Goal: Task Accomplishment & Management: Use online tool/utility

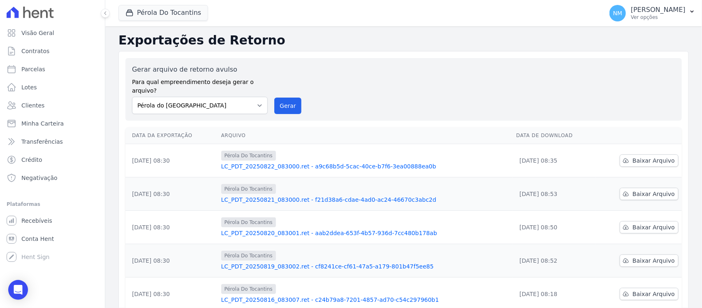
click at [27, 290] on body "Visão Geral Contratos Parcelas Lotes Clientes Minha Carteira Transferências Cré…" at bounding box center [351, 154] width 702 height 308
click at [19, 290] on icon "Open Intercom Messenger" at bounding box center [17, 289] width 9 height 11
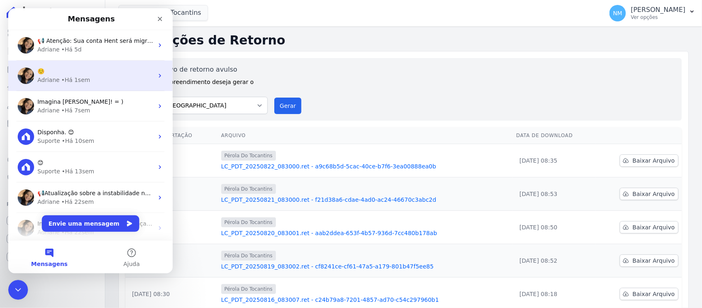
click at [84, 79] on div "• Há 1sem" at bounding box center [75, 80] width 29 height 9
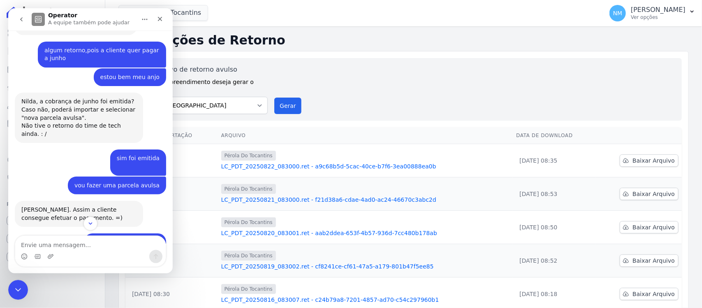
scroll to position [3524, 0]
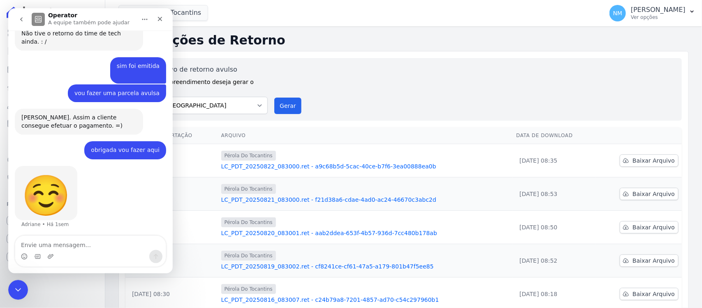
click at [92, 242] on textarea "Envie uma mensagem..." at bounding box center [90, 243] width 151 height 14
type textarea "Boa Tarde"
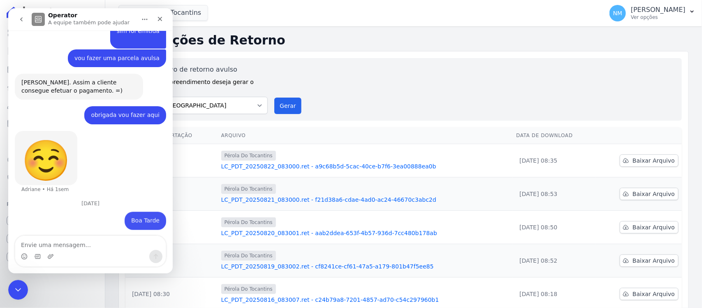
scroll to position [3559, 0]
type textarea "Adriane"
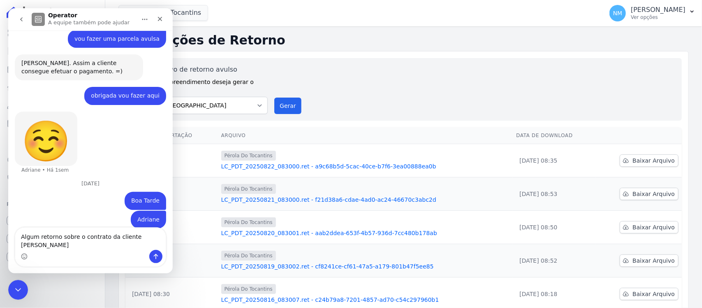
scroll to position [3586, 0]
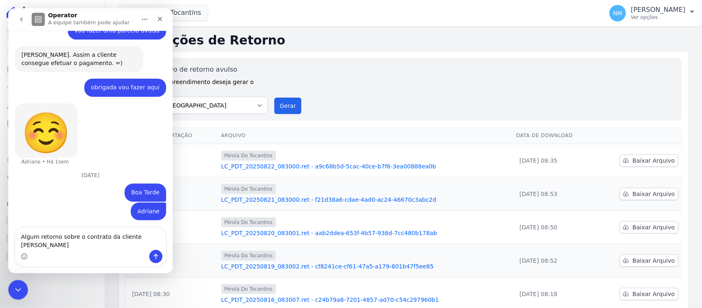
type textarea "Algum retorno sobre o contrato da cliente Adriana Araujo?"
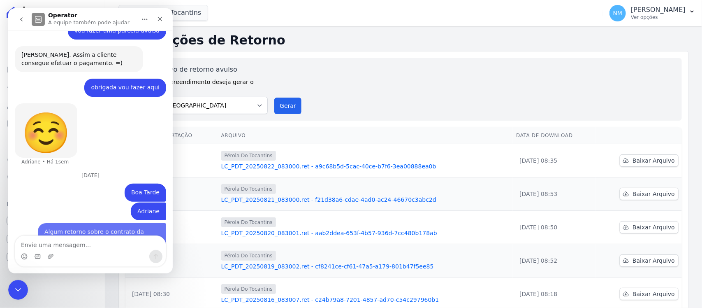
scroll to position [3605, 0]
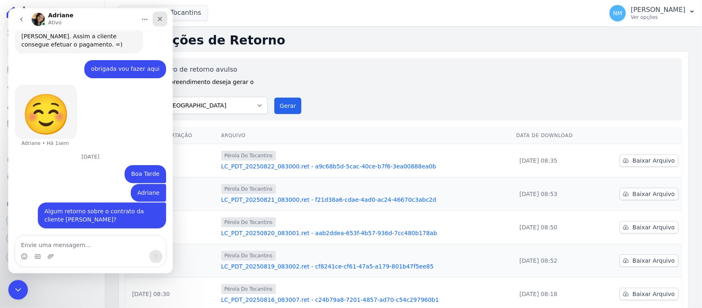
click at [160, 19] on icon "Fechar" at bounding box center [160, 19] width 7 height 7
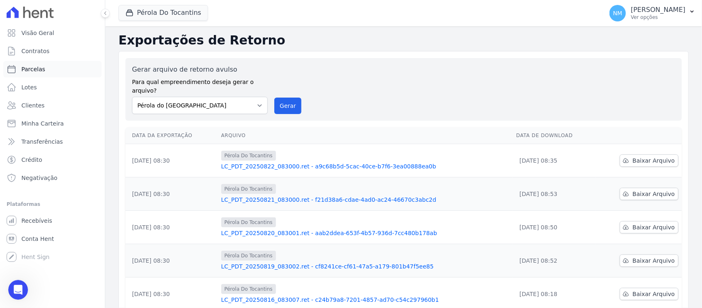
click at [37, 66] on span "Parcelas" at bounding box center [33, 69] width 24 height 8
select select
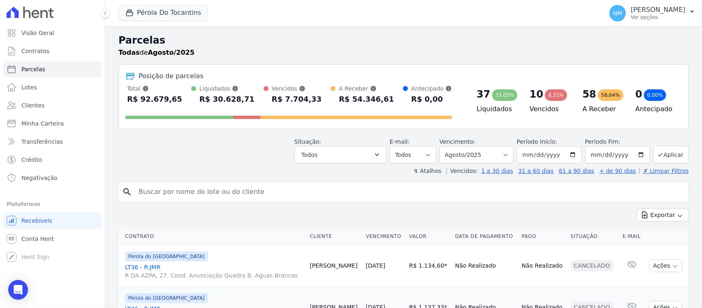
click at [175, 192] on input "search" at bounding box center [410, 191] width 552 height 16
type input "marcleide"
select select
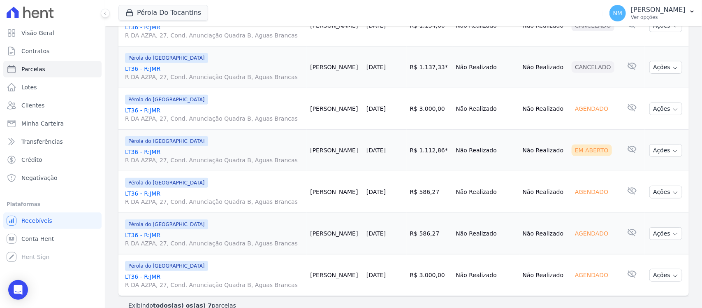
scroll to position [184, 0]
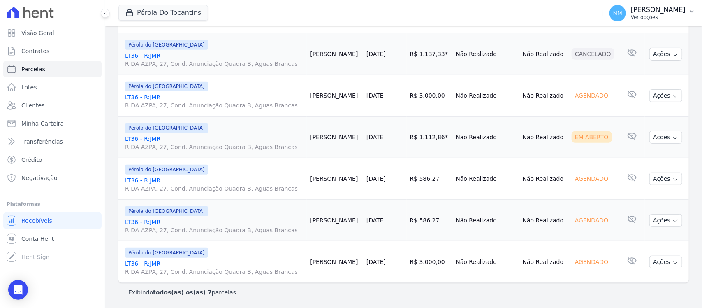
click at [689, 14] on icon "button" at bounding box center [692, 11] width 7 height 7
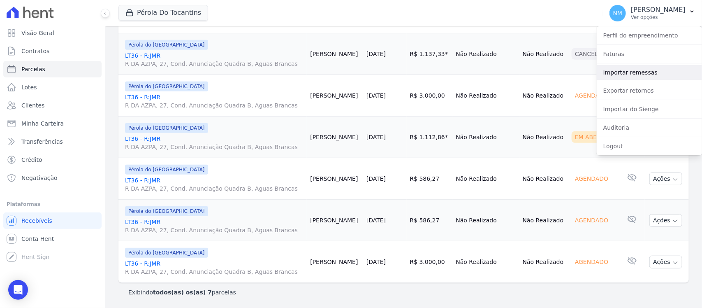
click at [642, 76] on link "Importar remessas" at bounding box center [649, 72] width 105 height 15
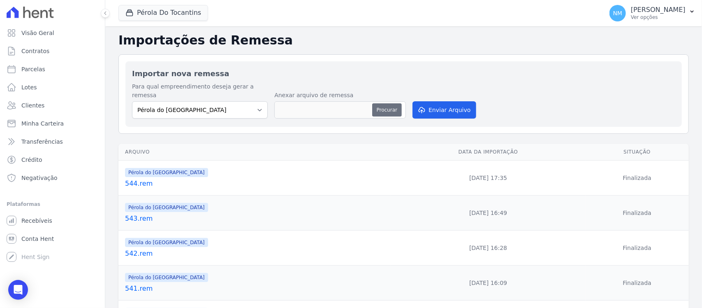
click at [386, 103] on button "Procurar" at bounding box center [387, 109] width 30 height 13
type input "545.rem"
click at [447, 101] on button "Enviar Arquivo" at bounding box center [444, 109] width 63 height 17
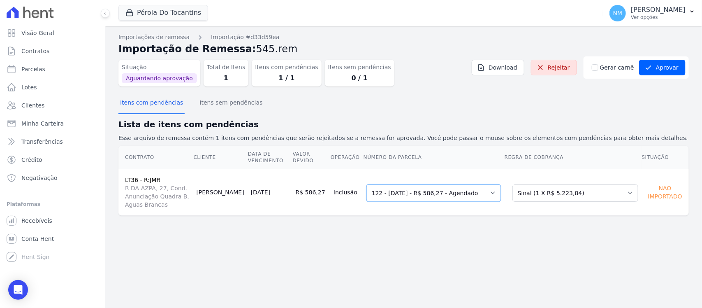
click at [501, 190] on select "Selecione uma 122 - [DATE] - R$ 3.000,00 - Agendado 122 - [DATE] - R$ 586,27 - …" at bounding box center [434, 192] width 135 height 17
click at [378, 184] on select "Selecione uma 122 - [DATE] - R$ 3.000,00 - Agendado 122 - [DATE] - R$ 586,27 - …" at bounding box center [434, 192] width 135 height 17
click at [627, 188] on select "Selecione uma Nova Parcela Avulsa Parcela Avulsa Existente Sinal (1 X R$ 5.223,…" at bounding box center [576, 192] width 126 height 17
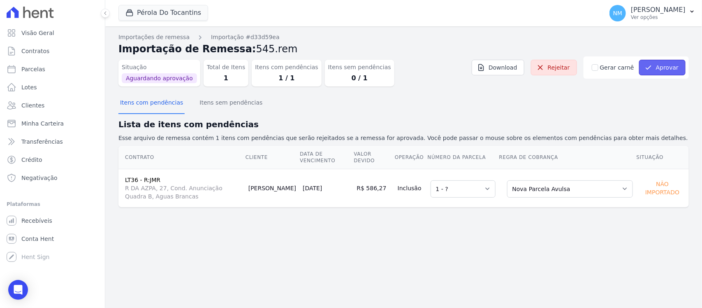
click at [672, 66] on button "Aprovar" at bounding box center [662, 68] width 46 height 16
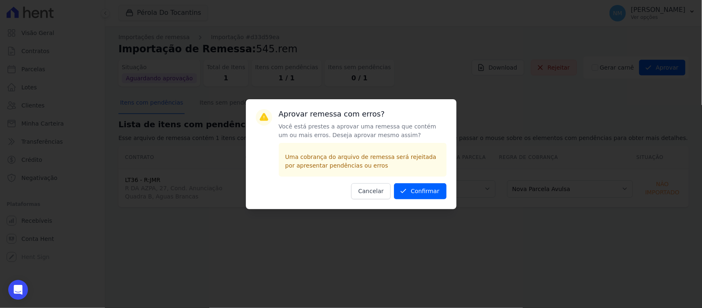
click at [433, 200] on div "Aprovar remessa com erros? Você está prestes a aprovar uma remessa que contém u…" at bounding box center [351, 154] width 211 height 110
click at [433, 195] on button "Confirmar" at bounding box center [420, 191] width 53 height 16
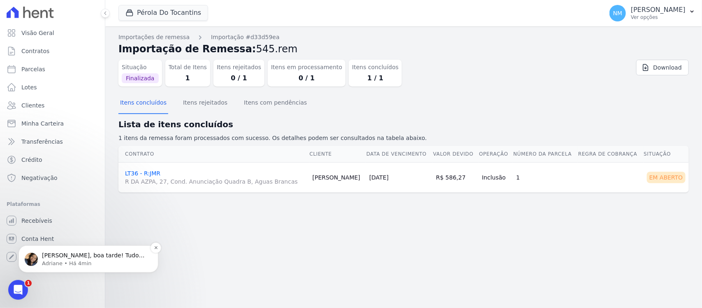
click at [54, 259] on p "Adriane • Há 4min" at bounding box center [95, 262] width 106 height 7
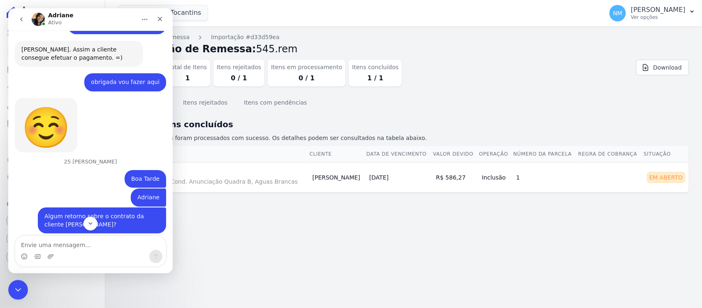
scroll to position [3691, 0]
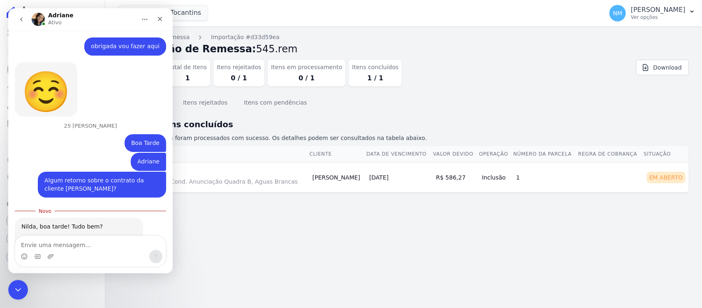
click at [86, 255] on link "https://app.hent.com.br/manager/contracts/7fc5f942-c2c2-47a4-b7e1-22f70b75bd4f/…" at bounding box center [53, 258] width 64 height 7
click at [44, 240] on textarea "Envie uma mensagem..." at bounding box center [90, 243] width 151 height 14
click at [19, 290] on icon "Encerramento do Messenger da Intercom" at bounding box center [17, 288] width 10 height 10
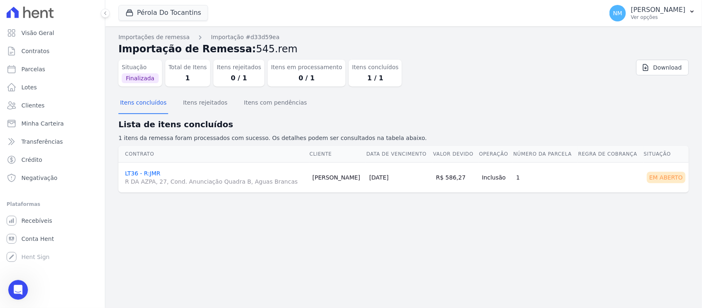
scroll to position [3678, 0]
click at [7, 286] on html at bounding box center [17, 289] width 20 height 20
click at [12, 288] on icon "Abertura do Messenger da Intercom" at bounding box center [17, 289] width 14 height 14
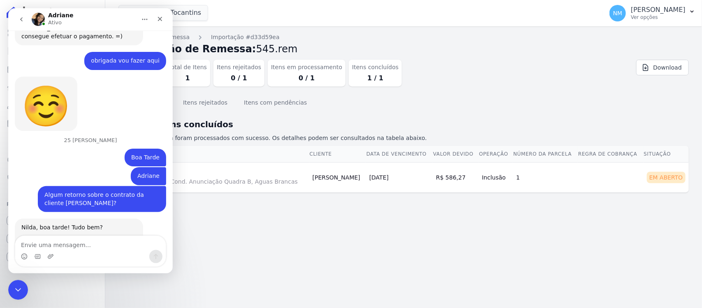
click at [85, 245] on textarea "Envie uma mensagem..." at bounding box center [90, 243] width 151 height 14
type textarea "Obrigada Adriane"
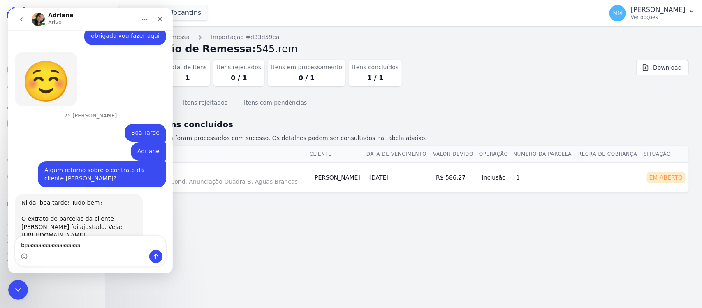
type textarea "bjsssssssssssssssssss"
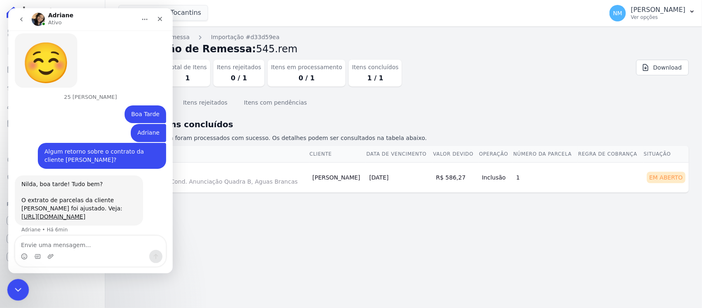
click at [23, 288] on div "Encerramento do Messenger da Intercom" at bounding box center [17, 289] width 20 height 20
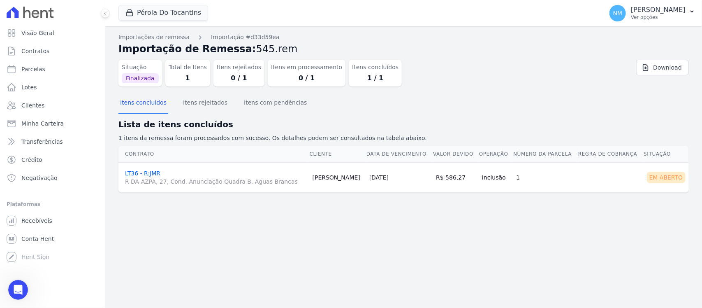
scroll to position [3753, 0]
drag, startPoint x: 53, startPoint y: 72, endPoint x: 128, endPoint y: 89, distance: 77.6
click at [53, 72] on link "Parcelas" at bounding box center [52, 69] width 98 height 16
select select
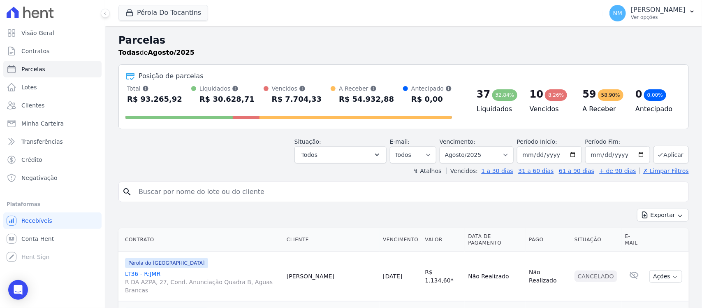
click at [144, 188] on input "search" at bounding box center [410, 191] width 552 height 16
type input "joelma"
select select
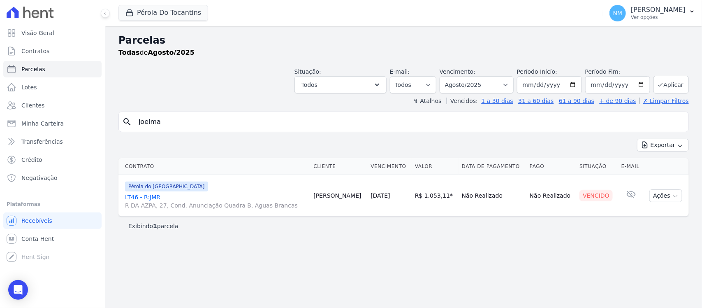
click at [148, 202] on span "R DA AZPA, 27, Cond. Anunciação Quadra B, Aguas Brancas" at bounding box center [216, 205] width 182 height 8
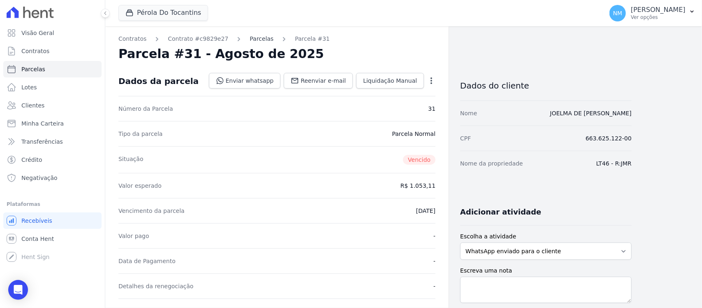
click at [253, 38] on link "Parcelas" at bounding box center [262, 39] width 24 height 9
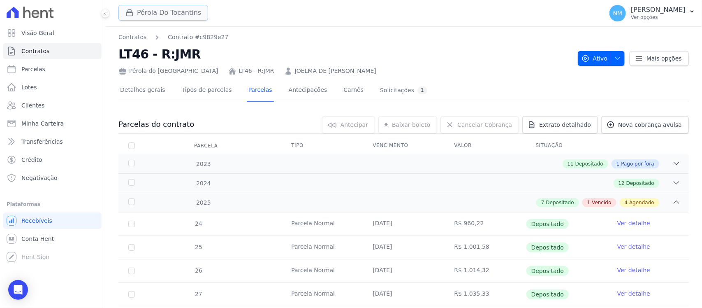
drag, startPoint x: 182, startPoint y: 14, endPoint x: 190, endPoint y: 19, distance: 9.0
click at [182, 14] on button "Pérola Do Tocantins" at bounding box center [163, 13] width 90 height 16
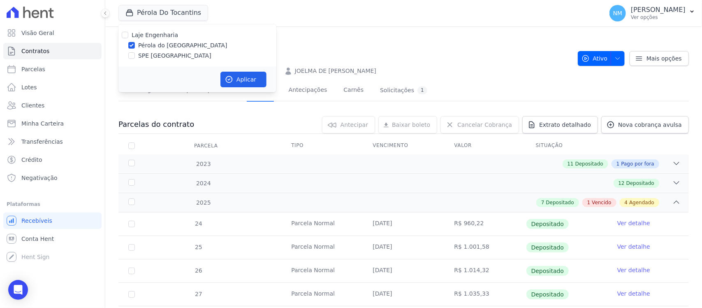
click at [169, 56] on label "SPE [GEOGRAPHIC_DATA]" at bounding box center [174, 55] width 73 height 9
click at [135, 56] on input "SPE [GEOGRAPHIC_DATA]" at bounding box center [131, 55] width 7 height 7
checkbox input "true"
click at [169, 46] on label "Pérola do [GEOGRAPHIC_DATA]" at bounding box center [182, 45] width 89 height 9
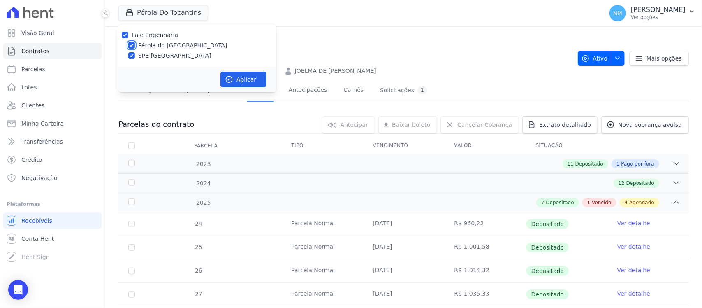
click at [135, 46] on input "Pérola do [GEOGRAPHIC_DATA]" at bounding box center [131, 45] width 7 height 7
checkbox input "false"
drag, startPoint x: 234, startPoint y: 75, endPoint x: 394, endPoint y: 93, distance: 160.6
click at [245, 75] on button "Aplicar" at bounding box center [244, 80] width 46 height 16
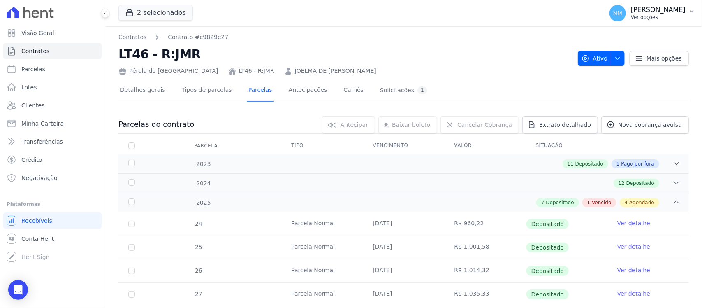
click at [689, 14] on icon "button" at bounding box center [692, 11] width 7 height 7
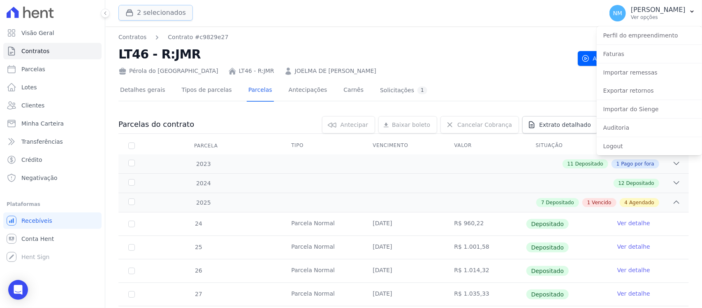
click at [127, 12] on icon "button" at bounding box center [129, 13] width 8 height 8
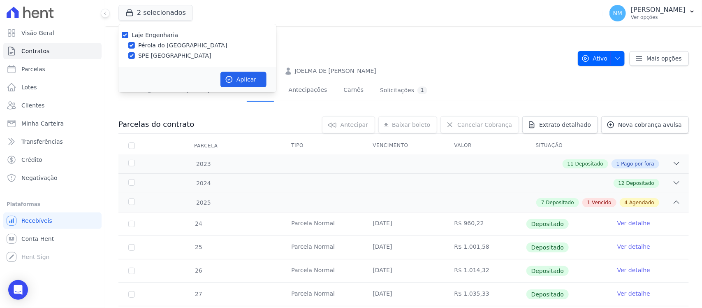
click at [150, 43] on label "Pérola do [GEOGRAPHIC_DATA]" at bounding box center [182, 45] width 89 height 9
click at [135, 43] on input "Pérola do [GEOGRAPHIC_DATA]" at bounding box center [131, 45] width 7 height 7
checkbox input "false"
click at [243, 79] on button "Aplicar" at bounding box center [244, 80] width 46 height 16
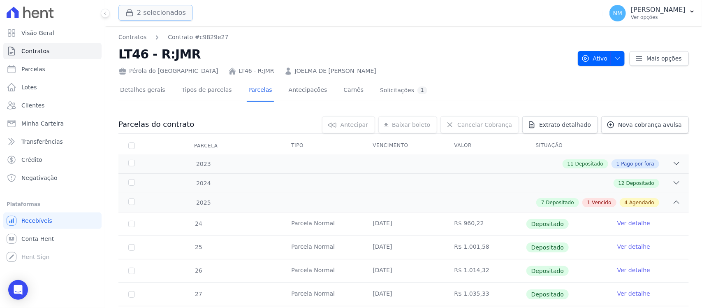
drag, startPoint x: 139, startPoint y: 12, endPoint x: 153, endPoint y: 20, distance: 15.9
click at [141, 12] on button "2 selecionados" at bounding box center [155, 13] width 74 height 16
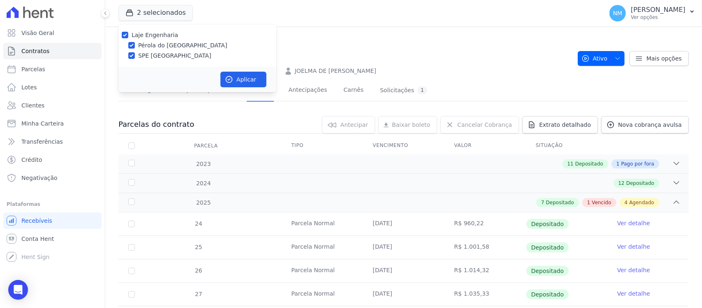
click at [157, 42] on label "Pérola do [GEOGRAPHIC_DATA]" at bounding box center [182, 45] width 89 height 9
click at [135, 42] on input "Pérola do [GEOGRAPHIC_DATA]" at bounding box center [131, 45] width 7 height 7
checkbox input "false"
drag, startPoint x: 237, startPoint y: 73, endPoint x: 260, endPoint y: 83, distance: 25.3
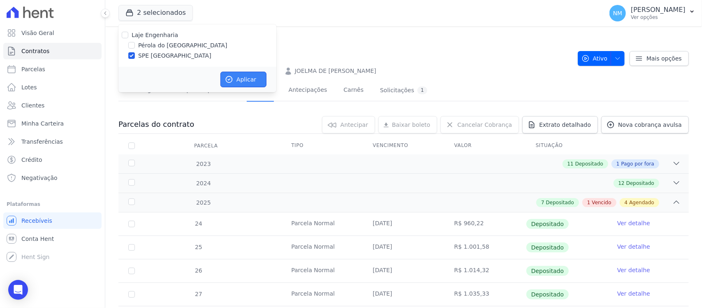
click at [237, 73] on button "Aplicar" at bounding box center [244, 80] width 46 height 16
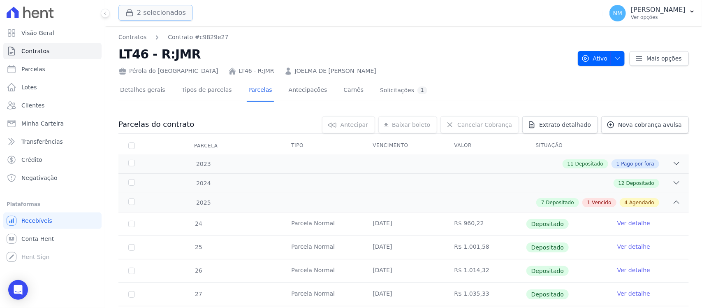
click at [158, 16] on button "2 selecionados" at bounding box center [155, 13] width 74 height 16
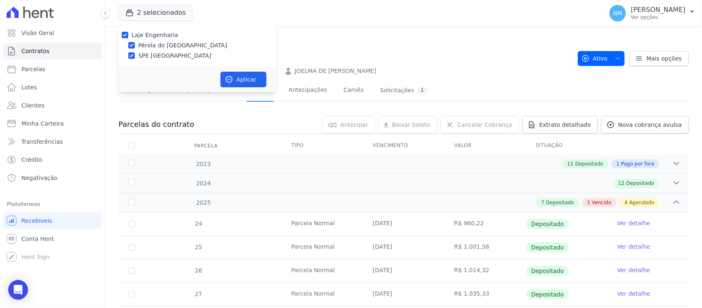
click at [153, 43] on label "Pérola do [GEOGRAPHIC_DATA]" at bounding box center [182, 45] width 89 height 9
click at [135, 43] on input "Pérola do [GEOGRAPHIC_DATA]" at bounding box center [131, 45] width 7 height 7
checkbox input "false"
drag, startPoint x: 252, startPoint y: 79, endPoint x: 268, endPoint y: 79, distance: 16.5
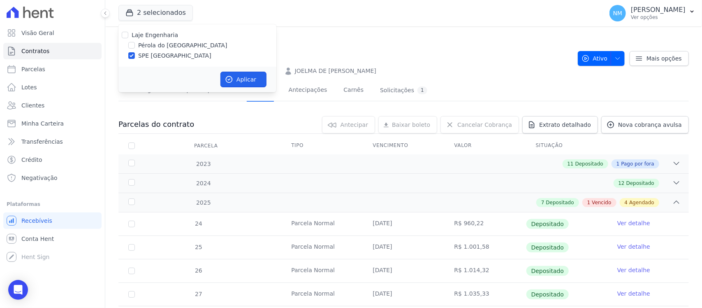
click at [254, 79] on button "Aplicar" at bounding box center [244, 80] width 46 height 16
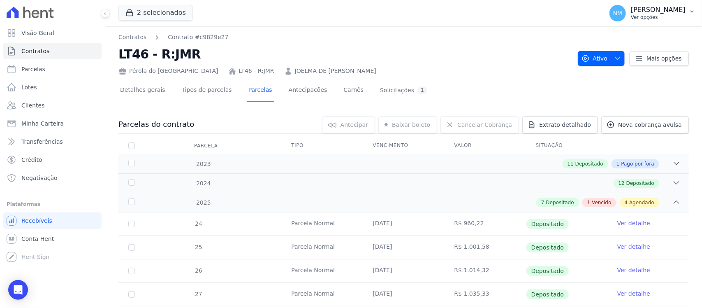
click at [686, 6] on button "NM Nilda Moura Ver opções" at bounding box center [652, 13] width 99 height 23
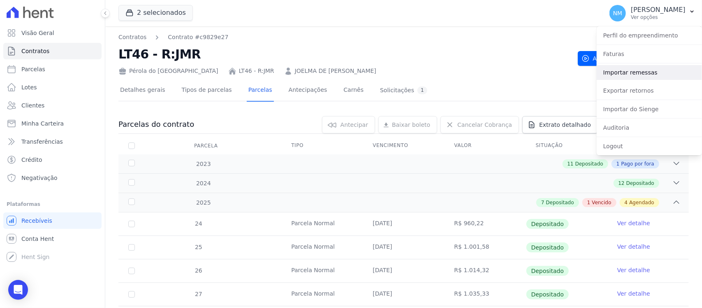
click at [628, 75] on link "Importar remessas" at bounding box center [649, 72] width 105 height 15
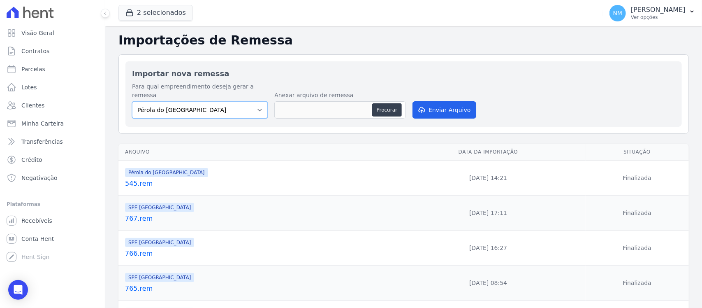
click at [262, 104] on select "Pérola do Tocantins SPE Montenegro" at bounding box center [200, 109] width 136 height 17
select select "168bdd06-a3dd-4988-b5a9-b0a7c7bf8968"
click at [132, 101] on select "Pérola do Tocantins SPE Montenegro" at bounding box center [200, 109] width 136 height 17
click at [381, 103] on button "Procurar" at bounding box center [387, 109] width 30 height 13
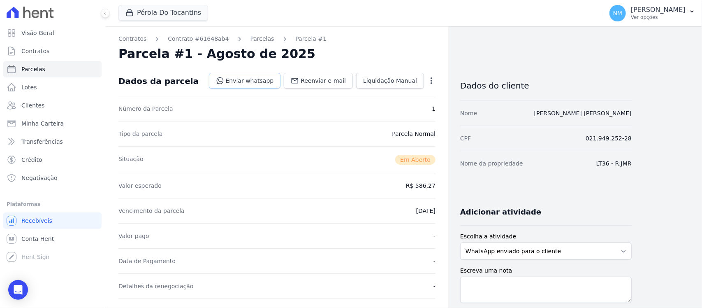
click at [249, 81] on link "Enviar whatsapp" at bounding box center [245, 81] width 72 height 16
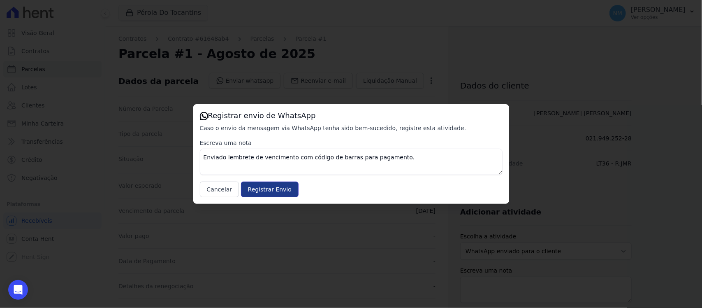
drag, startPoint x: 271, startPoint y: 190, endPoint x: 280, endPoint y: 187, distance: 9.5
click at [271, 189] on input "Registrar Envio" at bounding box center [270, 189] width 58 height 16
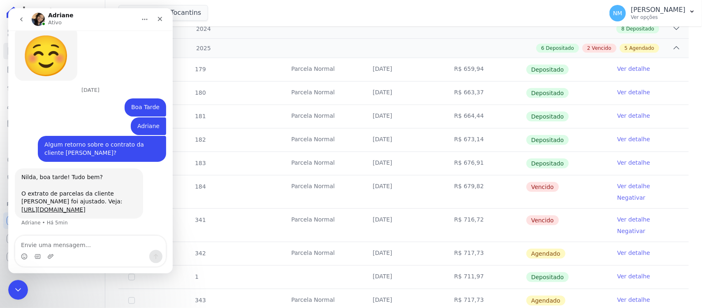
scroll to position [3678, 0]
drag, startPoint x: 16, startPoint y: 287, endPoint x: 21, endPoint y: 286, distance: 5.0
click at [21, 286] on icon "Encerramento do Messenger da Intercom" at bounding box center [17, 288] width 10 height 10
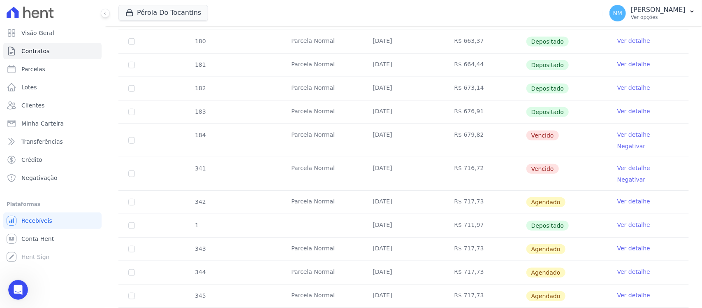
click at [629, 221] on link "Ver detalhe" at bounding box center [633, 225] width 33 height 8
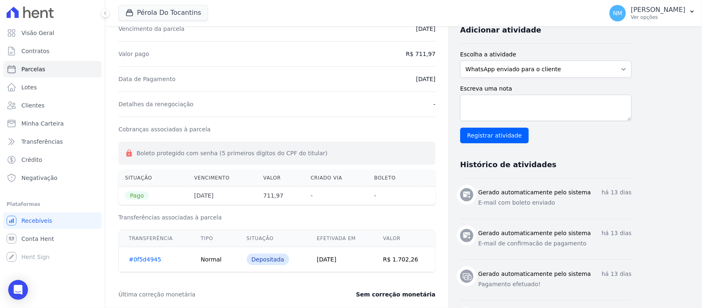
scroll to position [206, 0]
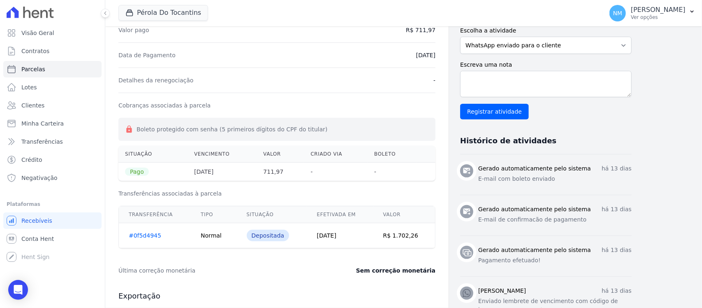
drag, startPoint x: 140, startPoint y: 237, endPoint x: 196, endPoint y: 194, distance: 71.0
click at [141, 237] on link "#0f5d4945" at bounding box center [145, 235] width 32 height 7
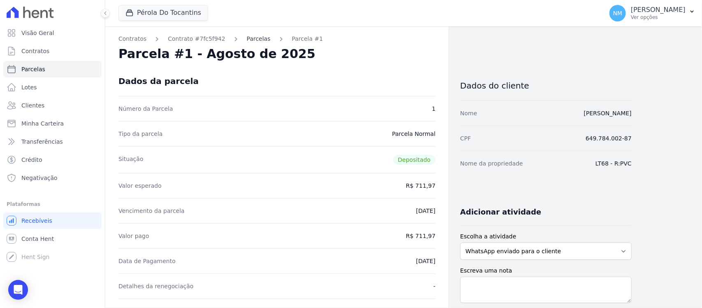
click at [247, 39] on link "Parcelas" at bounding box center [259, 39] width 24 height 9
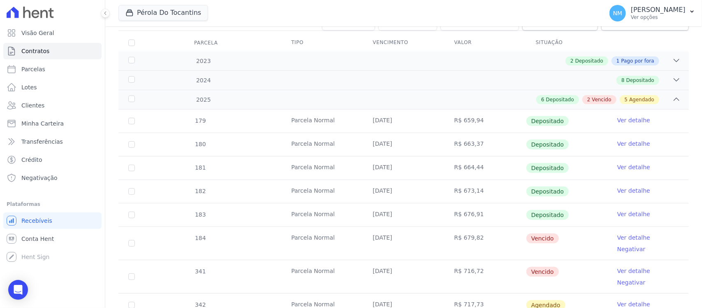
scroll to position [206, 0]
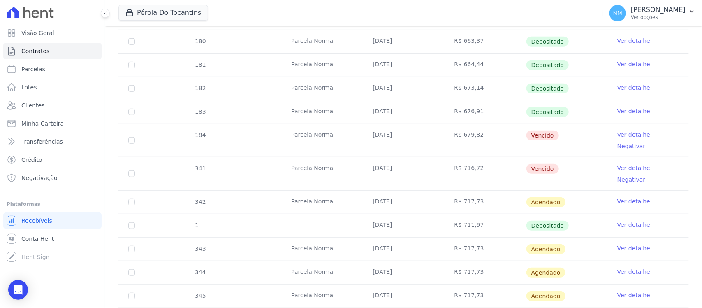
click at [617, 134] on link "Ver detalhe" at bounding box center [633, 134] width 33 height 8
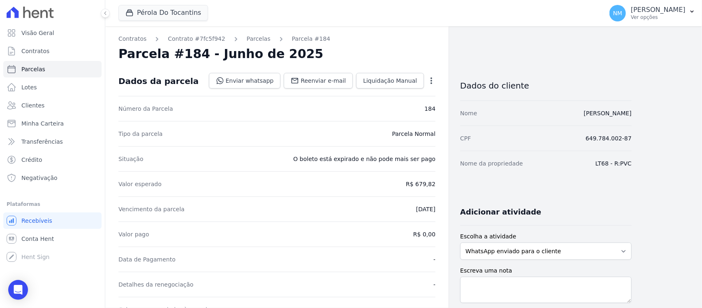
click at [431, 80] on icon "button" at bounding box center [432, 80] width 2 height 7
click at [412, 108] on link "Cancelar Cobrança" at bounding box center [396, 106] width 72 height 15
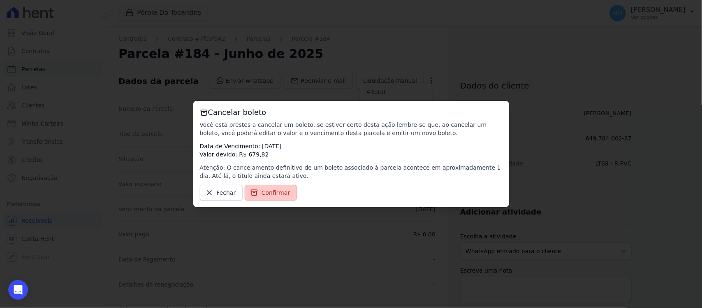
click at [276, 192] on span "Confirmar" at bounding box center [276, 192] width 29 height 8
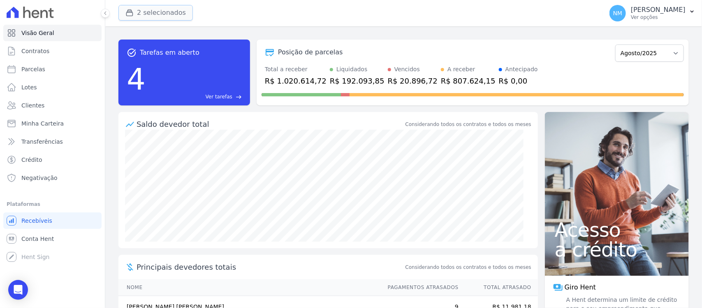
click at [162, 15] on button "2 selecionados" at bounding box center [155, 13] width 74 height 16
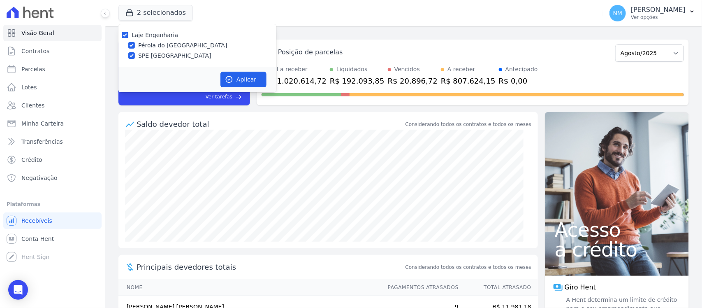
click at [154, 44] on label "Pérola do [GEOGRAPHIC_DATA]" at bounding box center [182, 45] width 89 height 9
click at [135, 44] on input "Pérola do [GEOGRAPHIC_DATA]" at bounding box center [131, 45] width 7 height 7
checkbox input "false"
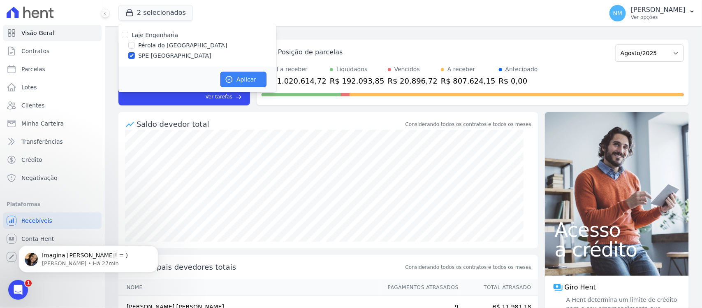
click at [243, 76] on button "Aplicar" at bounding box center [244, 80] width 46 height 16
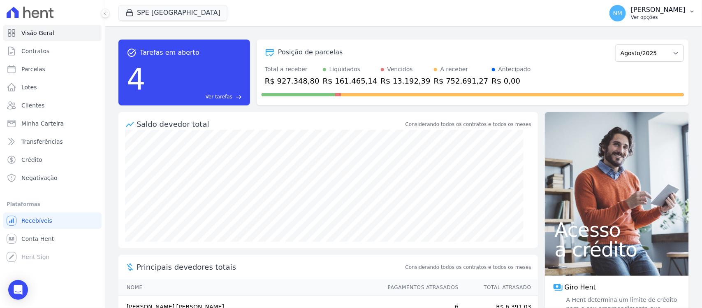
click at [692, 11] on icon "button" at bounding box center [692, 12] width 3 height 2
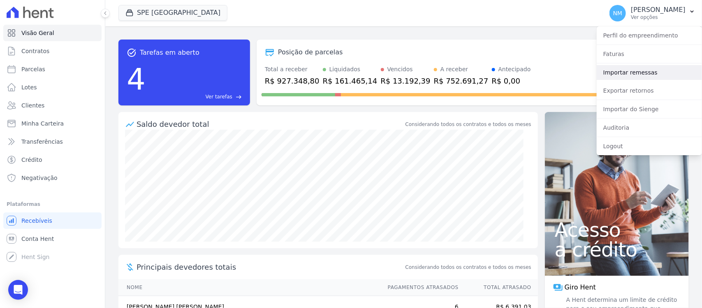
click at [631, 72] on link "Importar remessas" at bounding box center [649, 72] width 105 height 15
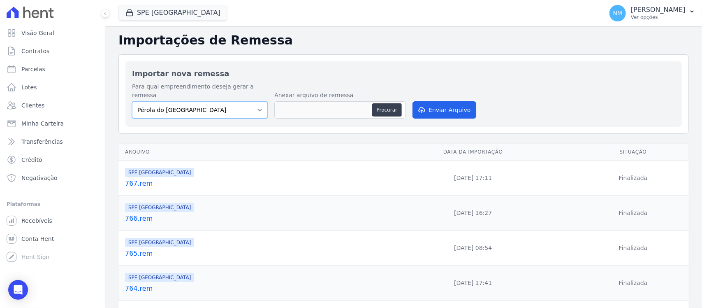
click at [261, 101] on select "Pérola do Tocantins SPE Montenegro" at bounding box center [200, 109] width 136 height 17
select select "168bdd06-a3dd-4988-b5a9-b0a7c7bf8968"
click at [132, 101] on select "Pérola do Tocantins SPE Montenegro" at bounding box center [200, 109] width 136 height 17
click at [389, 103] on button "Procurar" at bounding box center [387, 109] width 30 height 13
type input "768.rem"
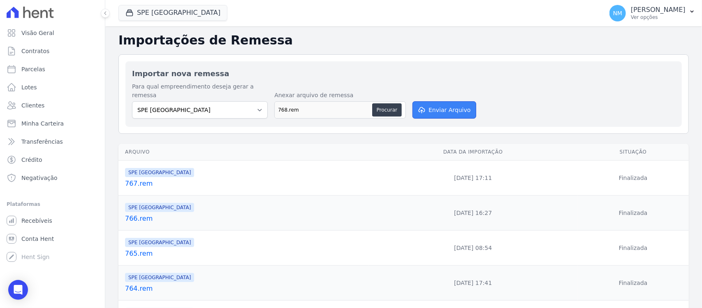
click at [450, 101] on button "Enviar Arquivo" at bounding box center [444, 109] width 63 height 17
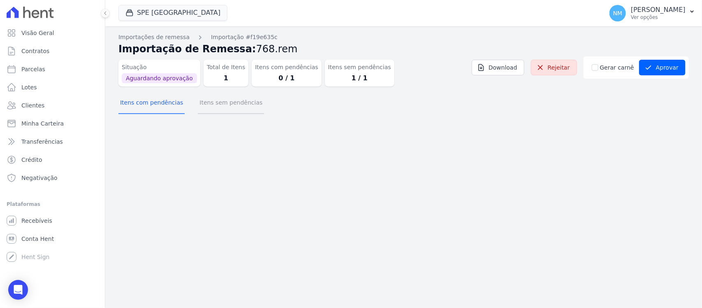
click at [239, 105] on button "Itens sem pendências" at bounding box center [231, 103] width 66 height 21
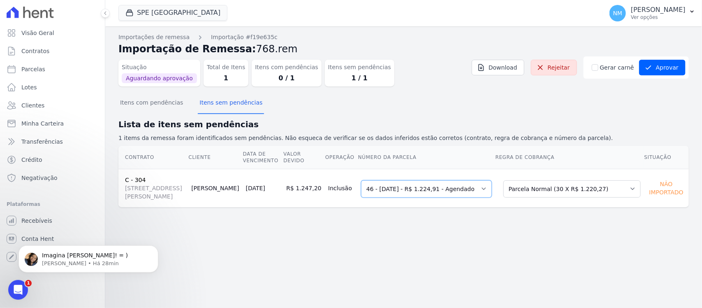
click at [492, 192] on select "Selecione uma 3 - 20/04/2025 - R$ 1.214,08 - Agendado 6 - 20/06/2025 - R$ 1.220…" at bounding box center [426, 188] width 131 height 17
click at [633, 192] on select "Selecione uma Nova Parcela Avulsa Parcela Avulsa Existente Sinal (1 X R$ 8.663,…" at bounding box center [572, 188] width 137 height 17
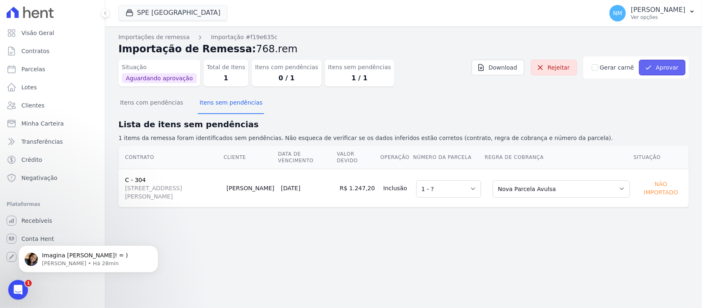
click at [669, 68] on button "Aprovar" at bounding box center [662, 68] width 46 height 16
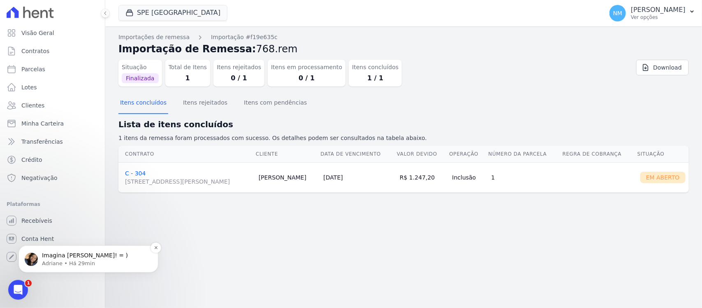
click at [60, 258] on p "Imagina [PERSON_NAME]! = )" at bounding box center [95, 255] width 106 height 8
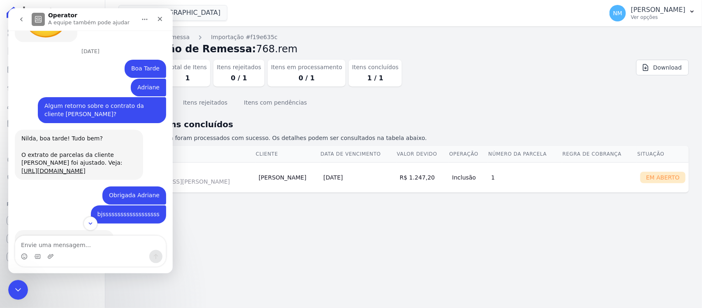
scroll to position [3746, 0]
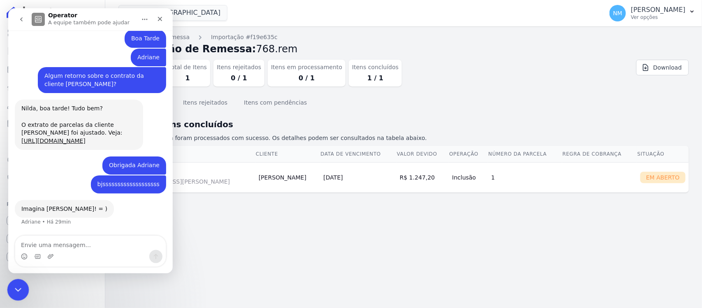
click at [20, 289] on icon "Encerramento do Messenger da Intercom" at bounding box center [17, 288] width 10 height 10
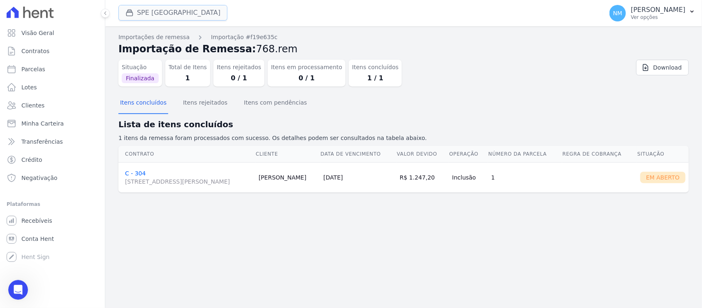
click at [144, 7] on button "SPE [GEOGRAPHIC_DATA]" at bounding box center [172, 13] width 109 height 16
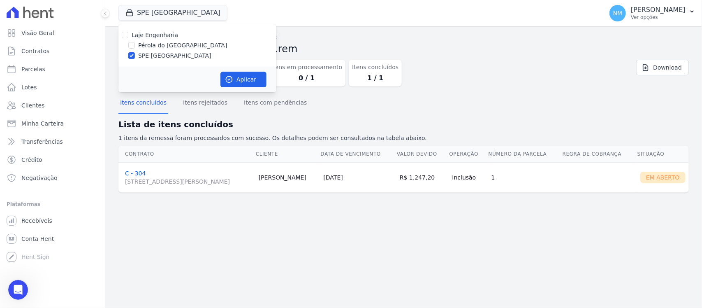
click at [162, 40] on div "Laje Engenharia Pérola do Tocantins SPE Montenegro" at bounding box center [197, 45] width 158 height 42
click at [159, 44] on label "Pérola do [GEOGRAPHIC_DATA]" at bounding box center [182, 45] width 89 height 9
click at [135, 44] on input "Pérola do [GEOGRAPHIC_DATA]" at bounding box center [131, 45] width 7 height 7
checkbox input "true"
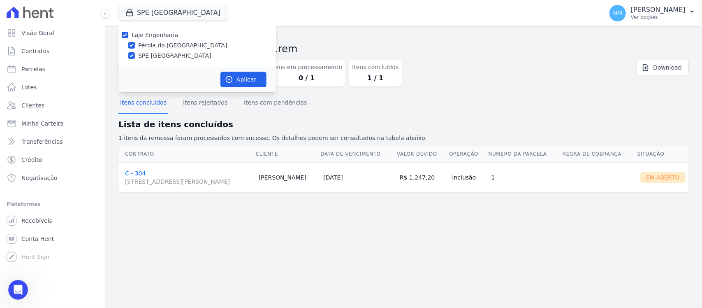
click at [156, 56] on label "SPE [GEOGRAPHIC_DATA]" at bounding box center [174, 55] width 73 height 9
click at [135, 56] on input "SPE [GEOGRAPHIC_DATA]" at bounding box center [131, 55] width 7 height 7
checkbox input "false"
click at [232, 79] on icon "button" at bounding box center [229, 80] width 6 height 6
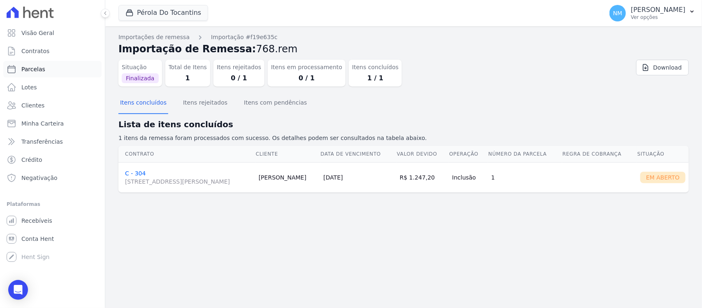
click at [43, 64] on link "Parcelas" at bounding box center [52, 69] width 98 height 16
select select
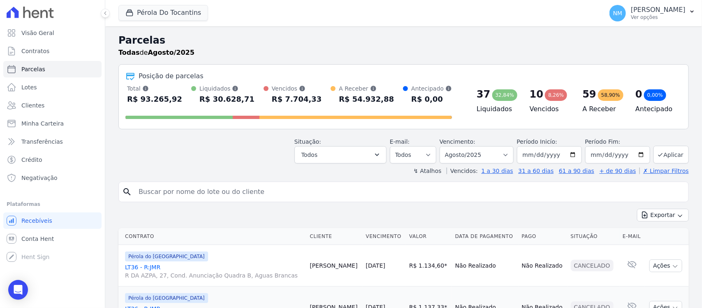
click at [171, 190] on input "search" at bounding box center [410, 191] width 552 height 16
type input "viviane"
select select
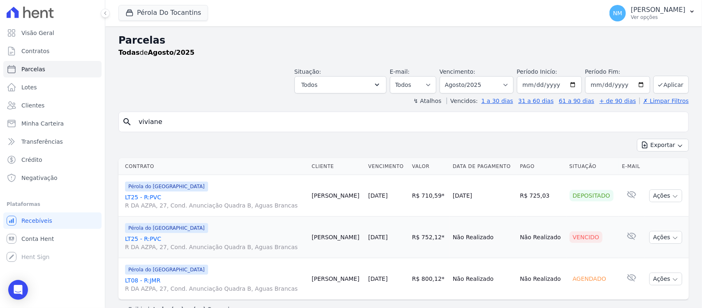
scroll to position [17, 0]
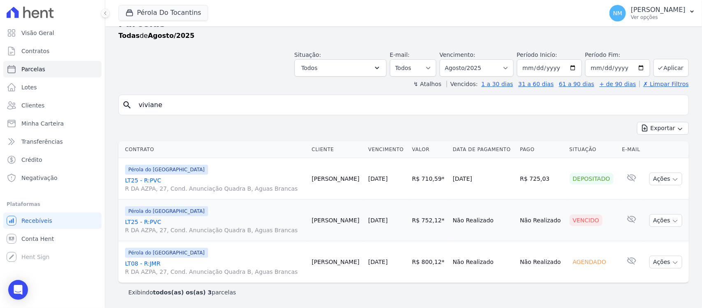
click at [149, 177] on link "LT25 - R:PVC R DA AZPA, 27, Cond. Anunciação Quadra B, Aguas Brancas" at bounding box center [215, 184] width 180 height 16
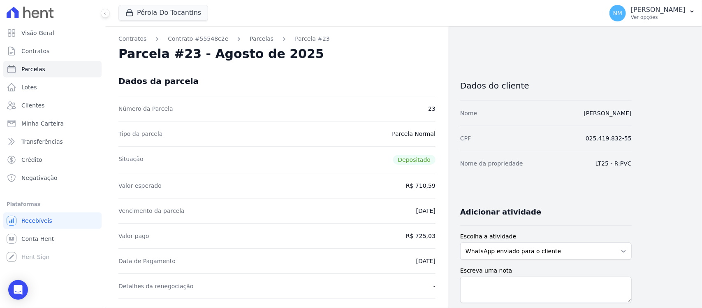
click at [250, 38] on link "Parcelas" at bounding box center [262, 39] width 24 height 9
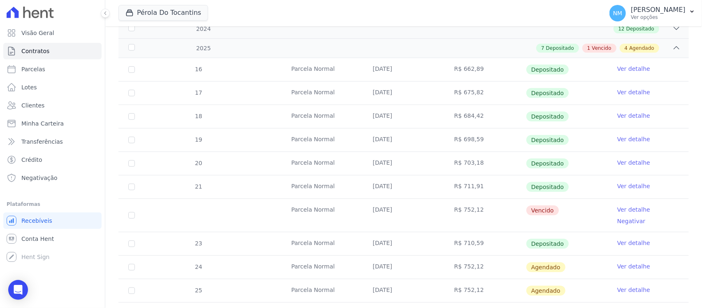
scroll to position [206, 0]
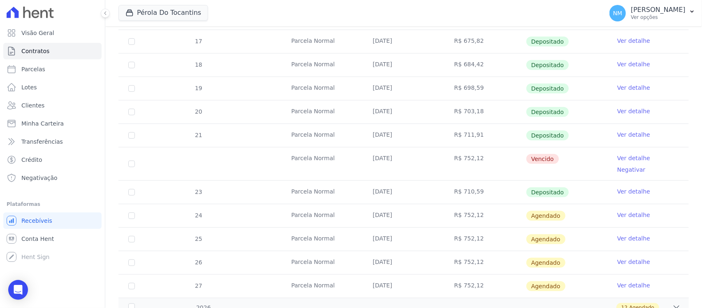
click at [617, 160] on link "Ver detalhe" at bounding box center [633, 158] width 33 height 8
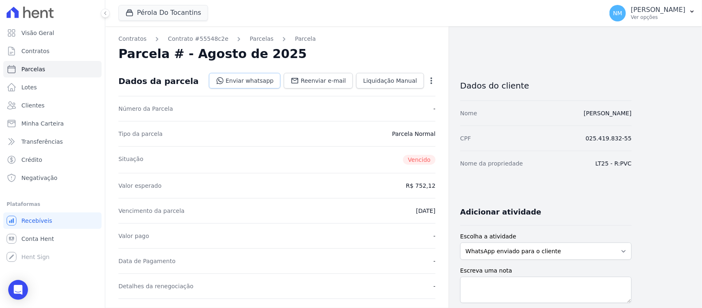
click at [262, 81] on link "Enviar whatsapp" at bounding box center [245, 81] width 72 height 16
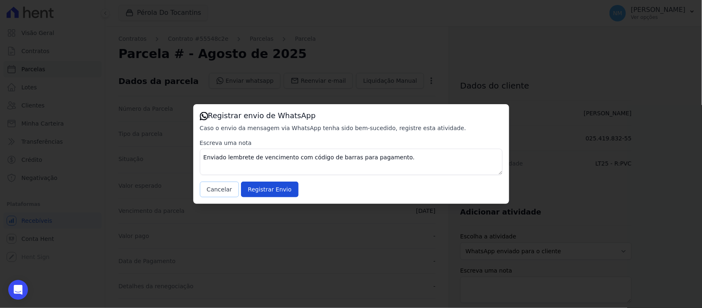
click at [216, 186] on button "Cancelar" at bounding box center [219, 189] width 39 height 16
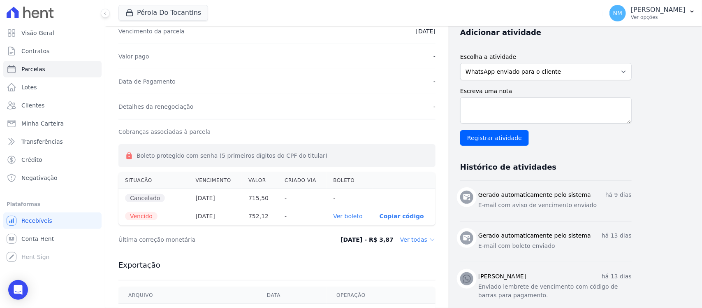
scroll to position [154, 0]
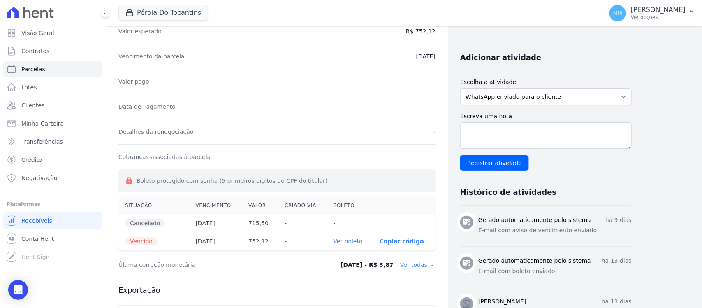
click at [348, 242] on link "Ver boleto" at bounding box center [347, 241] width 29 height 7
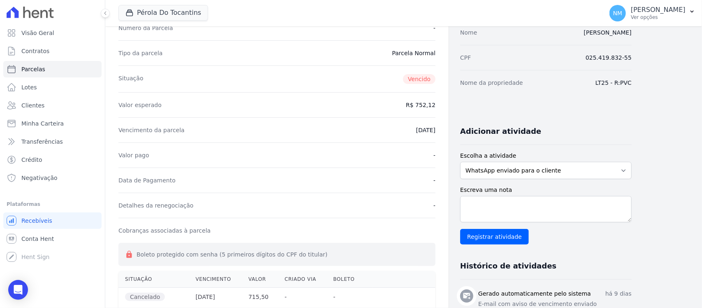
scroll to position [0, 0]
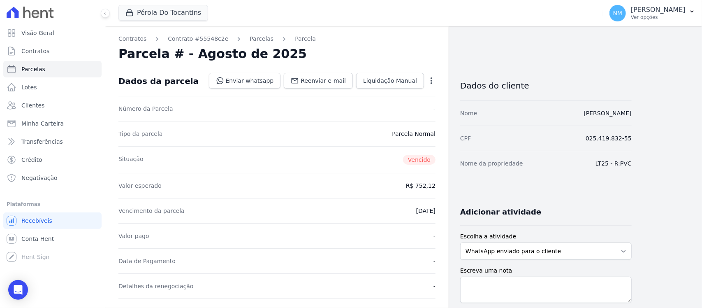
click at [431, 83] on icon "button" at bounding box center [432, 80] width 2 height 7
click at [399, 111] on link "Cancelar Cobrança" at bounding box center [396, 106] width 72 height 15
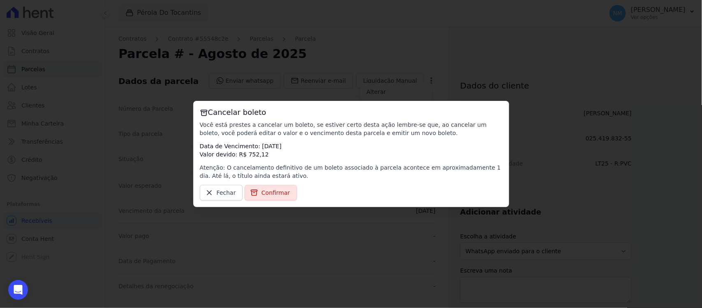
drag, startPoint x: 272, startPoint y: 194, endPoint x: 284, endPoint y: 198, distance: 12.2
click at [274, 194] on span "Confirmar" at bounding box center [276, 192] width 29 height 8
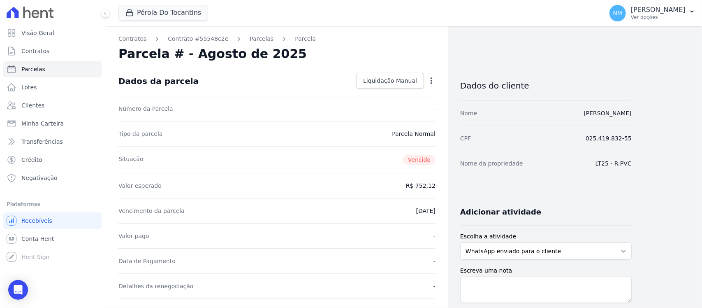
drag, startPoint x: 369, startPoint y: 160, endPoint x: 339, endPoint y: 151, distance: 31.4
click at [365, 160] on div "Situação Vencido" at bounding box center [276, 159] width 317 height 27
click at [683, 12] on p "[PERSON_NAME]" at bounding box center [658, 10] width 55 height 8
click at [685, 11] on p "[PERSON_NAME]" at bounding box center [658, 10] width 55 height 8
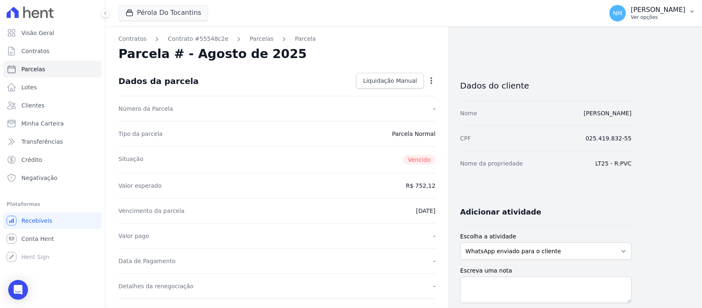
click at [692, 15] on button "NM Nilda Moura Ver opções" at bounding box center [652, 13] width 99 height 23
click at [323, 147] on div "Situação Vencido" at bounding box center [276, 159] width 317 height 27
click at [696, 11] on button "NM Nilda Moura Ver opções" at bounding box center [652, 13] width 99 height 23
click at [223, 113] on div "Número da Parcela -" at bounding box center [276, 108] width 317 height 25
click at [194, 187] on div "Valor esperado R$ 752,12" at bounding box center [276, 185] width 317 height 25
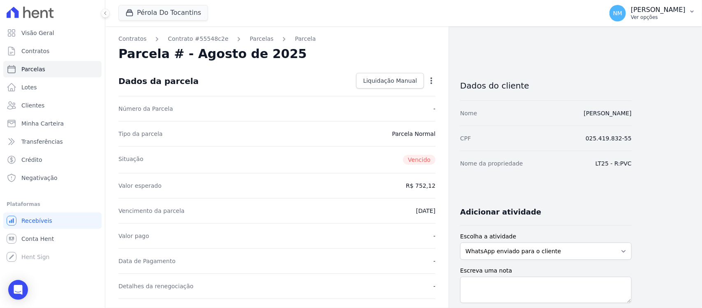
click at [692, 9] on icon "button" at bounding box center [692, 11] width 7 height 7
click at [694, 10] on icon "button" at bounding box center [692, 11] width 7 height 7
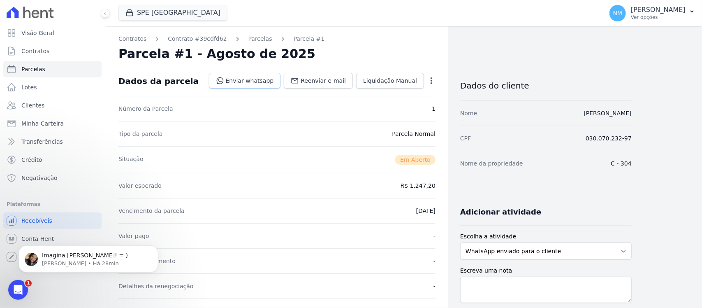
click at [254, 85] on link "Enviar whatsapp" at bounding box center [245, 81] width 72 height 16
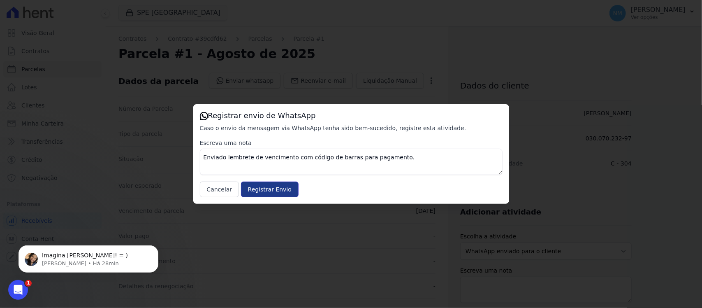
click at [290, 190] on input "Registrar Envio" at bounding box center [270, 189] width 58 height 16
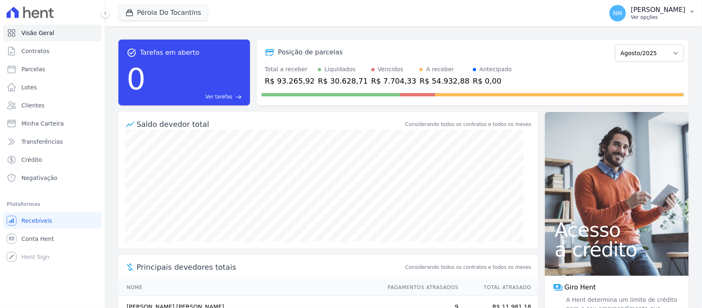
click at [686, 13] on p "[PERSON_NAME]" at bounding box center [658, 10] width 55 height 8
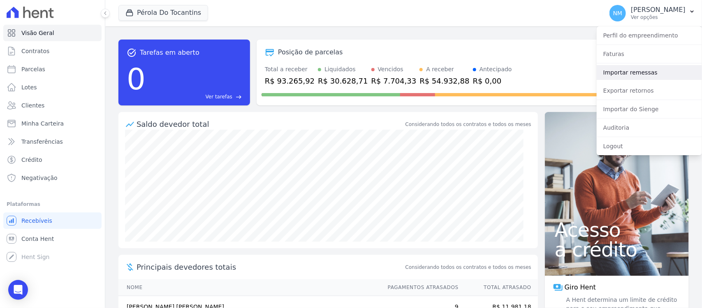
click at [640, 75] on link "Importar remessas" at bounding box center [649, 72] width 105 height 15
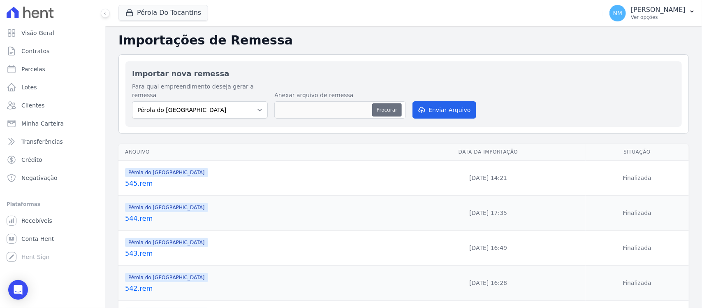
click at [377, 103] on button "Procurar" at bounding box center [387, 109] width 30 height 13
type input "546.rem"
click at [433, 103] on button "Enviar Arquivo" at bounding box center [444, 109] width 63 height 17
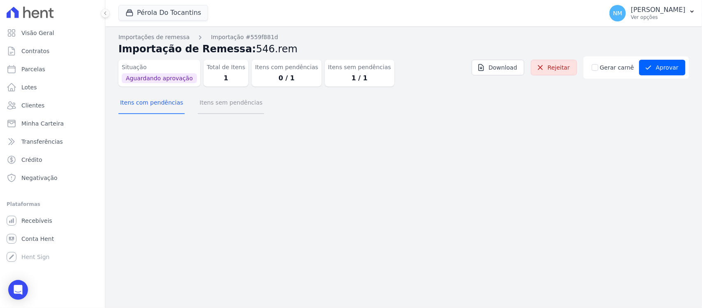
click at [235, 107] on button "Itens sem pendências" at bounding box center [231, 103] width 66 height 21
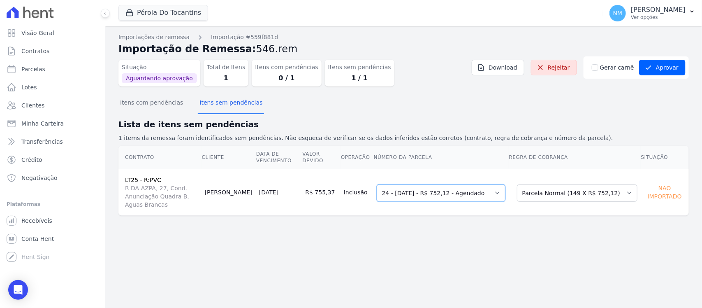
click at [506, 188] on select "Selecione uma - [DATE] - R$ 752,12 - Vencido 24 - [DATE] - R$ 752,12 - Agendado…" at bounding box center [441, 192] width 129 height 17
click at [506, 191] on select "Selecione uma - [DATE] - R$ 752,12 - Vencido 24 - [DATE] - R$ 752,12 - Agendado…" at bounding box center [441, 192] width 129 height 17
click at [624, 190] on select "Selecione uma Nova Parcela Avulsa Parcela Avulsa Existente Sinal (1 X R$ 3.000,…" at bounding box center [577, 192] width 121 height 17
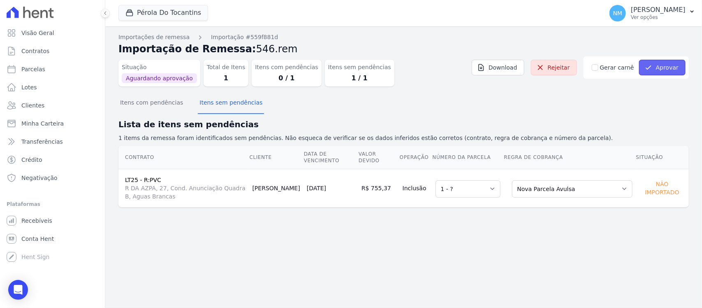
click at [659, 66] on button "Aprovar" at bounding box center [662, 68] width 46 height 16
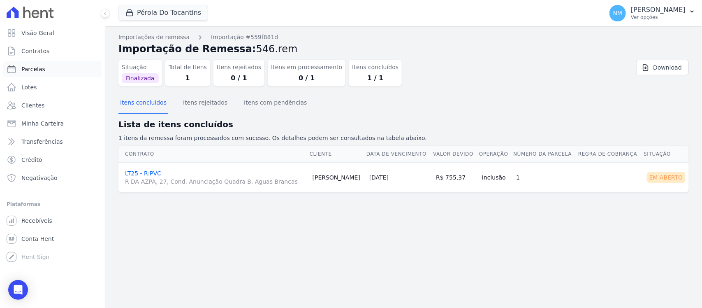
click at [54, 67] on link "Parcelas" at bounding box center [52, 69] width 98 height 16
click at [58, 69] on link "Parcelas" at bounding box center [52, 69] width 98 height 16
select select
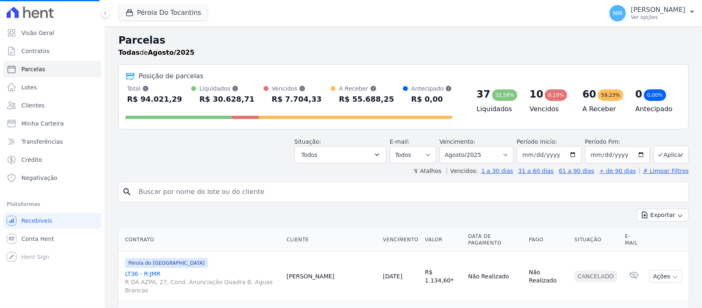
click at [139, 190] on input "search" at bounding box center [410, 191] width 552 height 16
select select
click at [139, 190] on input "search" at bounding box center [410, 191] width 552 height 16
type input "JEAN"
select select
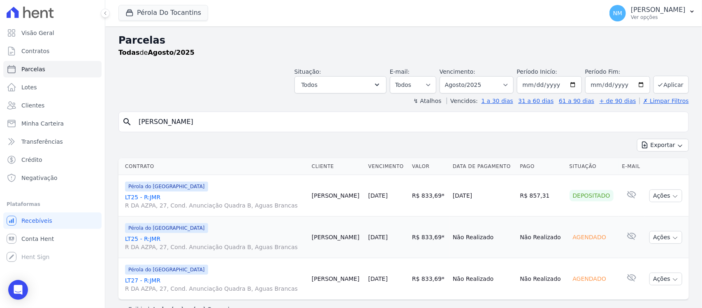
click at [139, 195] on link "LT25 - R:JMR R DA AZPA, 27, Cond. Anunciação Quadra B, Aguas Brancas" at bounding box center [215, 201] width 180 height 16
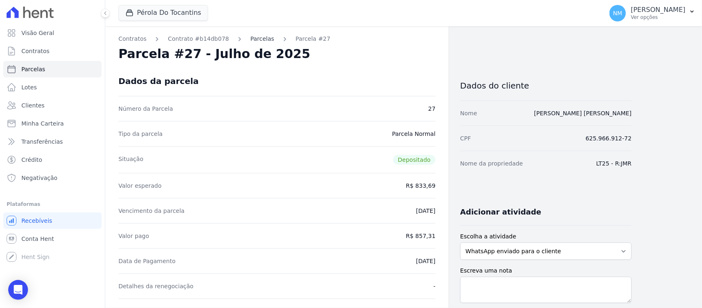
click at [251, 37] on link "Parcelas" at bounding box center [263, 39] width 24 height 9
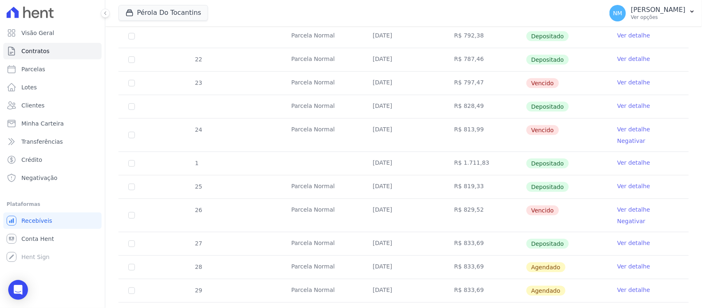
scroll to position [206, 0]
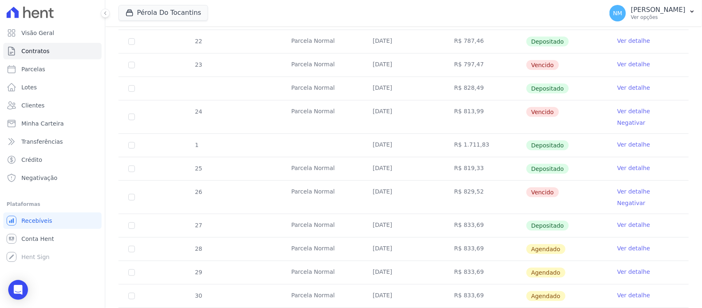
click at [617, 187] on link "Ver detalhe" at bounding box center [633, 191] width 33 height 8
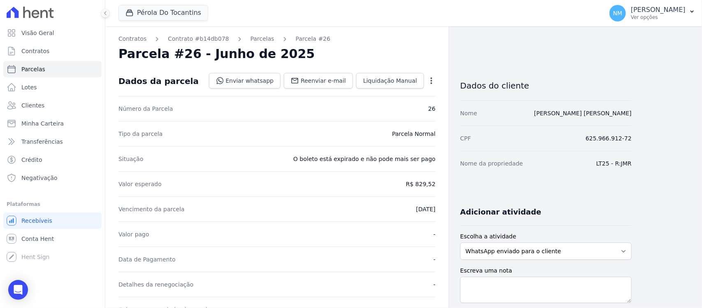
click at [428, 77] on icon "button" at bounding box center [431, 81] width 8 height 8
click at [414, 105] on link "Cancelar Cobrança" at bounding box center [396, 106] width 72 height 15
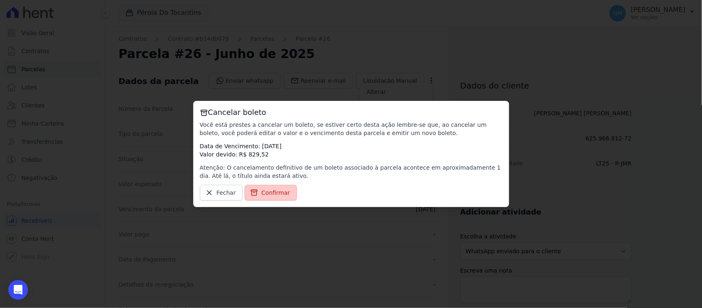
click at [283, 193] on span "Confirmar" at bounding box center [276, 192] width 29 height 8
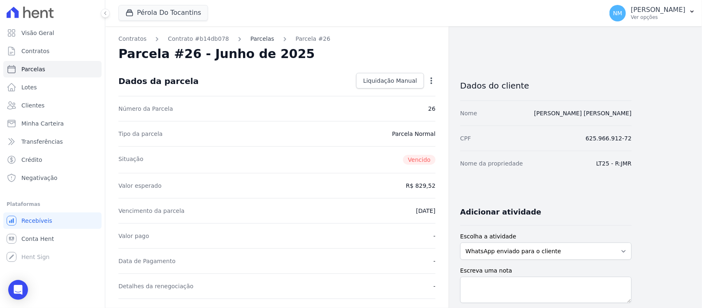
click at [251, 36] on link "Parcelas" at bounding box center [263, 39] width 24 height 9
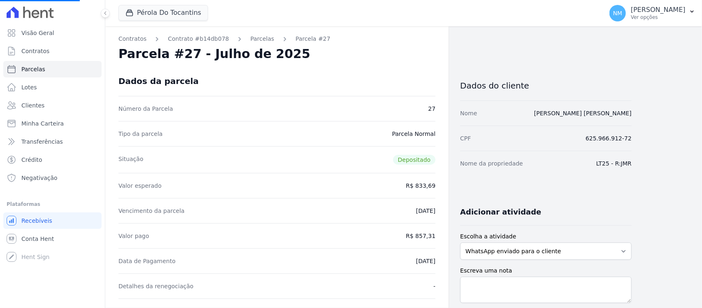
select select
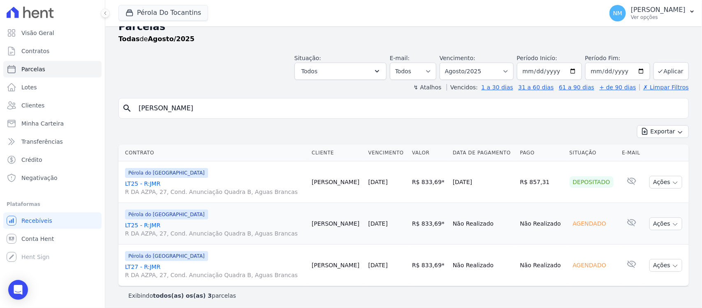
scroll to position [17, 0]
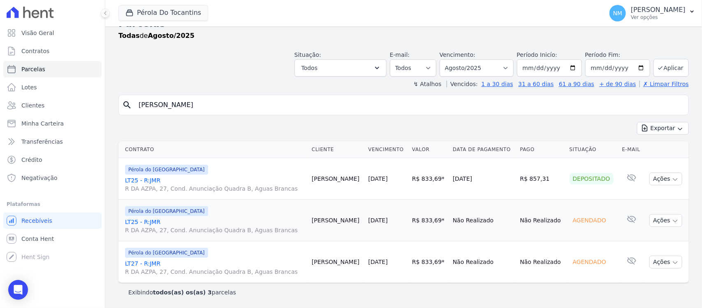
click at [144, 261] on link "LT27 - R:JMR R DA AZPA, 27, Cond. Anunciação Quadra B, Aguas Brancas" at bounding box center [215, 267] width 180 height 16
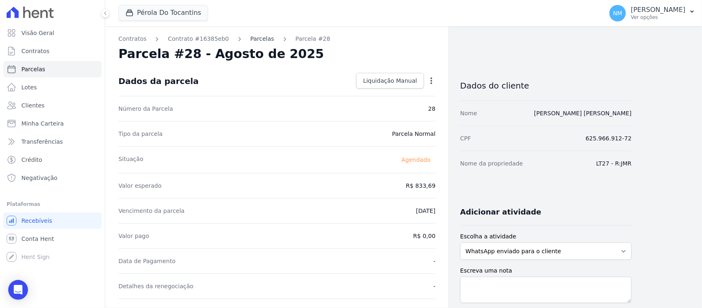
click at [252, 37] on link "Parcelas" at bounding box center [263, 39] width 24 height 9
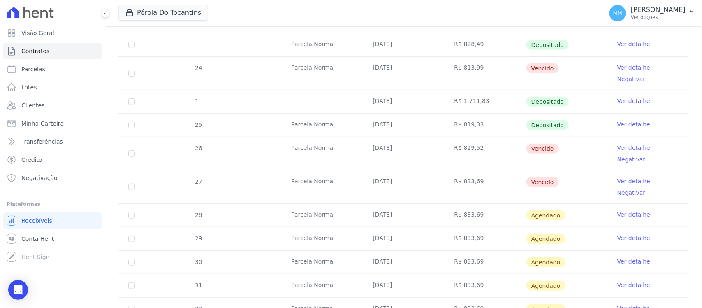
scroll to position [257, 0]
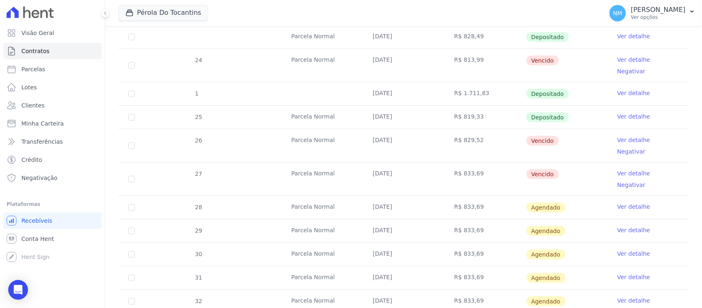
click at [617, 136] on link "Ver detalhe" at bounding box center [633, 140] width 33 height 8
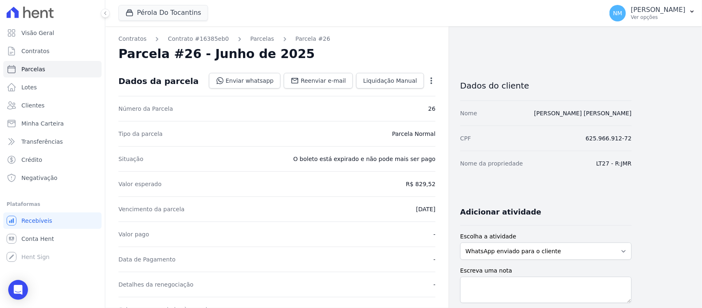
click at [431, 81] on icon "button" at bounding box center [432, 80] width 2 height 7
drag, startPoint x: 414, startPoint y: 107, endPoint x: 419, endPoint y: 109, distance: 5.2
click at [414, 106] on link "Cancelar Cobrança" at bounding box center [396, 106] width 72 height 15
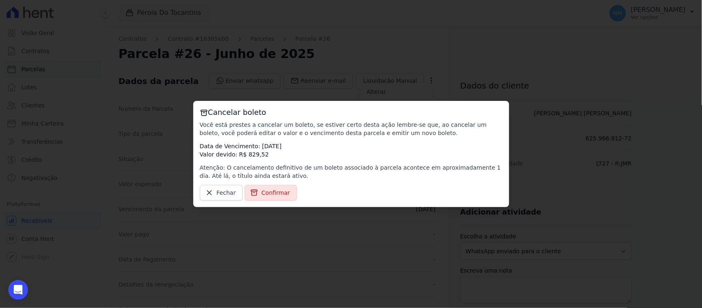
drag, startPoint x: 282, startPoint y: 190, endPoint x: 302, endPoint y: 193, distance: 20.7
click at [283, 190] on span "Confirmar" at bounding box center [276, 192] width 29 height 8
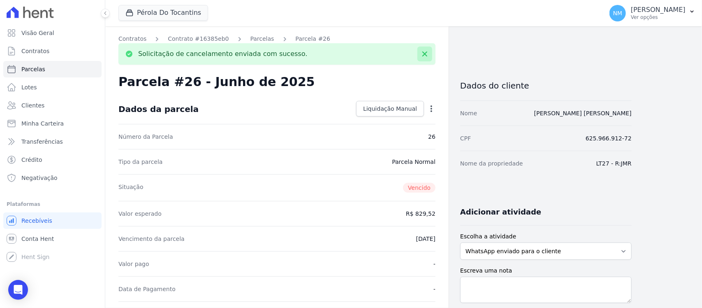
drag, startPoint x: 428, startPoint y: 53, endPoint x: 317, endPoint y: 65, distance: 111.3
click at [426, 53] on icon at bounding box center [425, 54] width 8 height 8
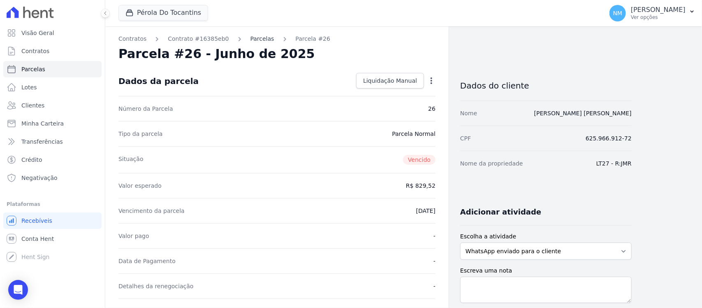
click at [251, 39] on link "Parcelas" at bounding box center [263, 39] width 24 height 9
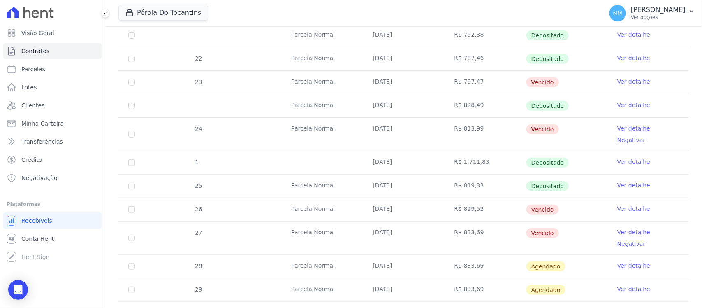
scroll to position [206, 0]
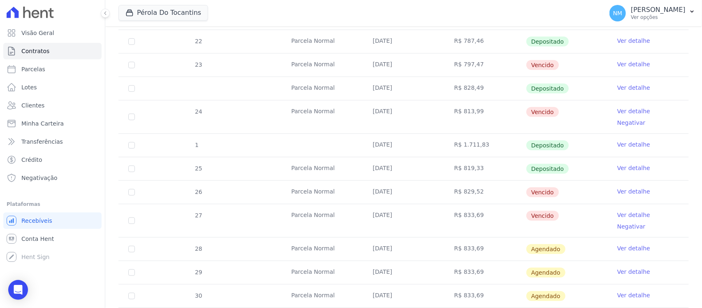
click at [617, 211] on link "Ver detalhe" at bounding box center [633, 215] width 33 height 8
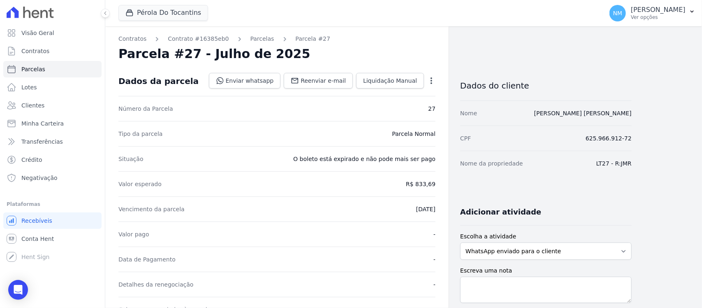
click at [429, 84] on icon "button" at bounding box center [431, 81] width 8 height 8
click at [408, 107] on link "Cancelar Cobrança" at bounding box center [396, 106] width 72 height 15
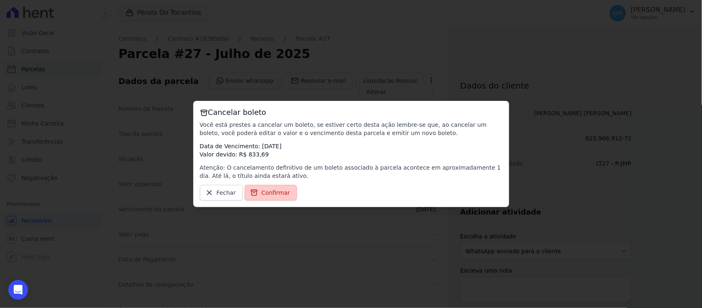
click at [270, 196] on span "Confirmar" at bounding box center [276, 192] width 29 height 8
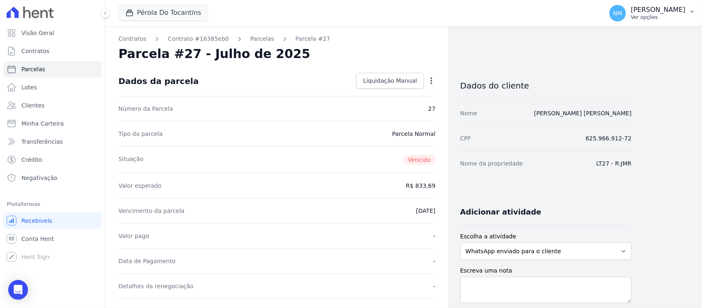
click at [688, 13] on button "NM Nilda Moura Ver opções" at bounding box center [652, 13] width 99 height 23
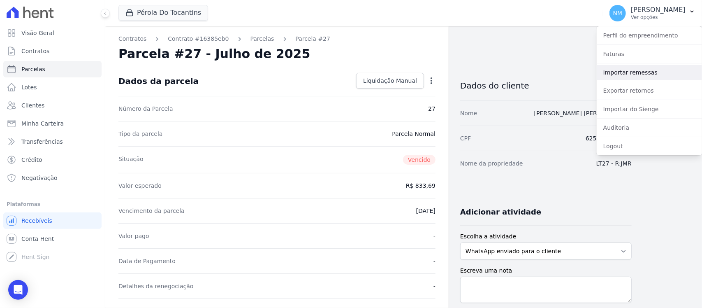
click at [652, 72] on link "Importar remessas" at bounding box center [649, 72] width 105 height 15
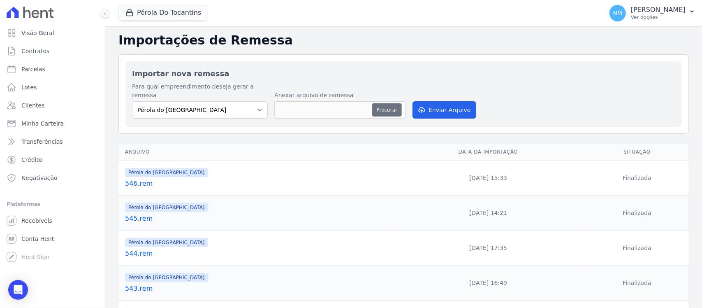
click at [382, 105] on button "Procurar" at bounding box center [387, 109] width 30 height 13
type input "547.rem"
click at [453, 105] on button "Enviar Arquivo" at bounding box center [444, 109] width 63 height 17
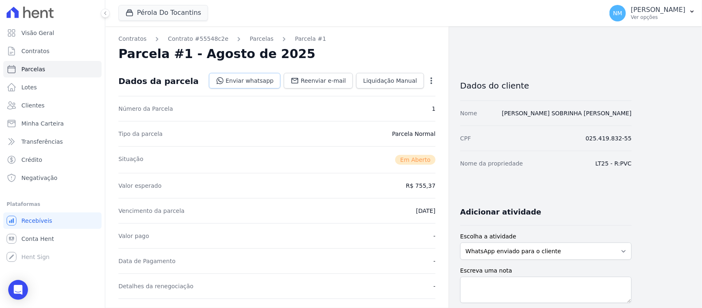
click at [272, 84] on link "Enviar whatsapp" at bounding box center [245, 81] width 72 height 16
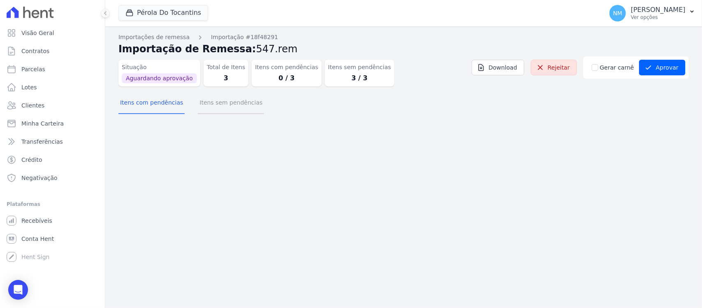
click at [237, 102] on button "Itens sem pendências" at bounding box center [231, 103] width 66 height 21
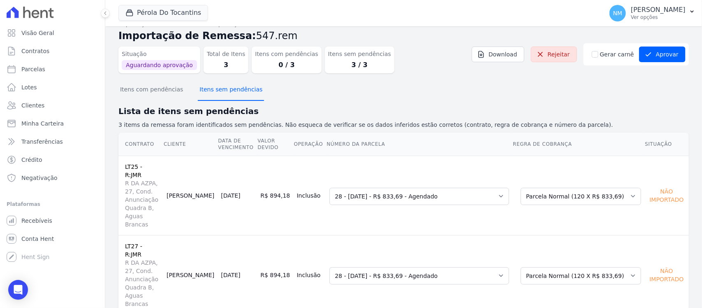
scroll to position [21, 0]
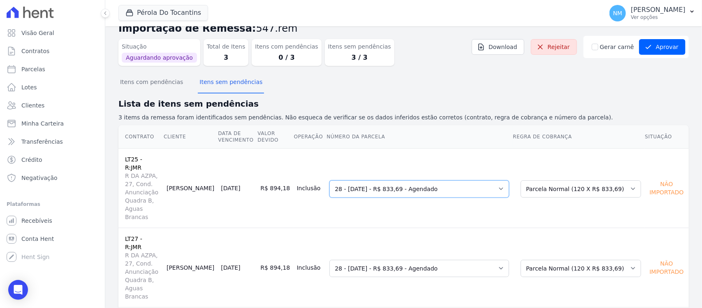
click at [505, 180] on select "Selecione uma 23 - 15/03/2025 - R$ 797,47 - Vencido 24 - 15/04/2025 - R$ 813,99…" at bounding box center [420, 188] width 180 height 17
click at [531, 227] on td "Selecione uma Nova Parcela Avulsa Parcela Avulsa Existente Parcela Normal (120 …" at bounding box center [579, 266] width 132 height 79
click at [627, 180] on select "Selecione uma Nova Parcela Avulsa Parcela Avulsa Existente Parcela Normal (120 …" at bounding box center [581, 188] width 121 height 17
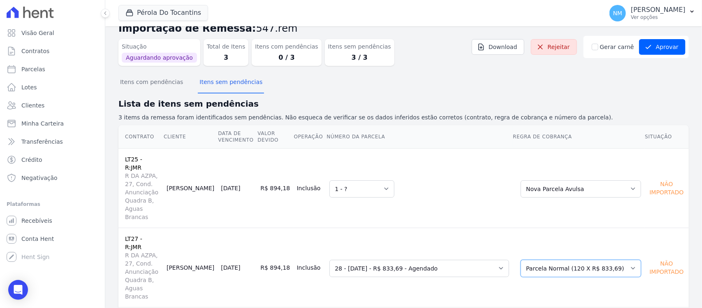
click at [624, 260] on select "Selecione uma Nova Parcela Avulsa Parcela Avulsa Existente Parcela Normal (120 …" at bounding box center [581, 268] width 121 height 17
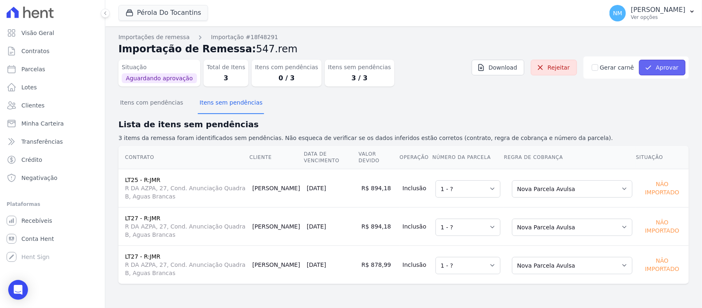
click at [663, 67] on button "Aprovar" at bounding box center [662, 68] width 46 height 16
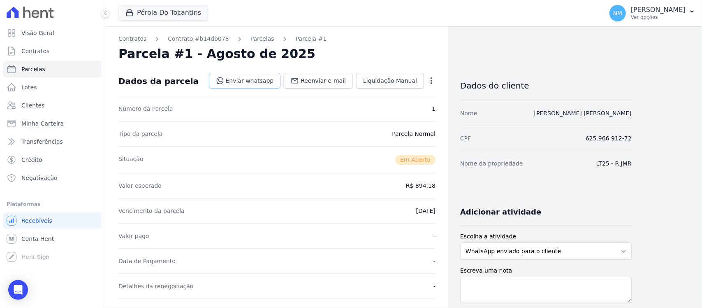
click at [270, 79] on link "Enviar whatsapp" at bounding box center [245, 81] width 72 height 16
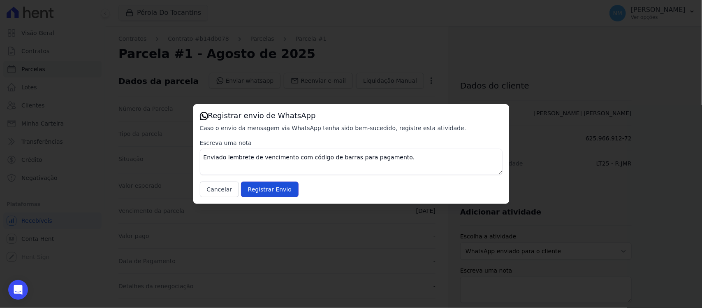
drag, startPoint x: 284, startPoint y: 188, endPoint x: 426, endPoint y: 95, distance: 169.9
click at [288, 187] on input "Registrar Envio" at bounding box center [270, 189] width 58 height 16
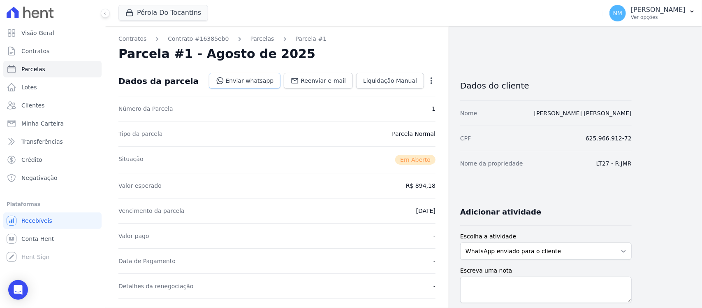
click at [272, 79] on link "Enviar whatsapp" at bounding box center [245, 81] width 72 height 16
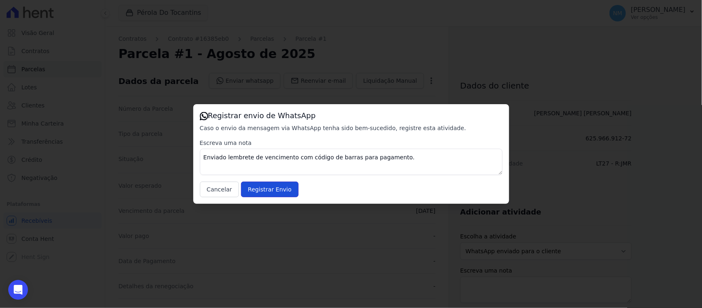
drag, startPoint x: 281, startPoint y: 186, endPoint x: 303, endPoint y: 175, distance: 25.0
click at [286, 183] on input "Registrar Envio" at bounding box center [270, 189] width 58 height 16
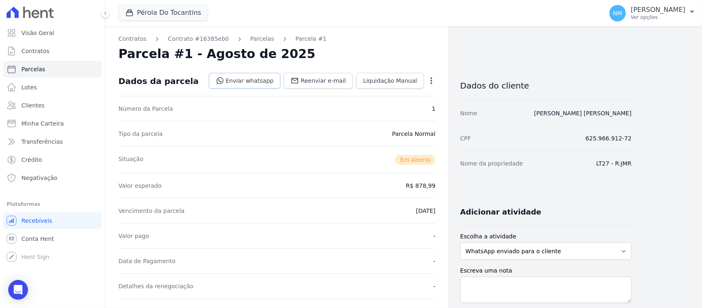
click at [269, 79] on link "Enviar whatsapp" at bounding box center [245, 81] width 72 height 16
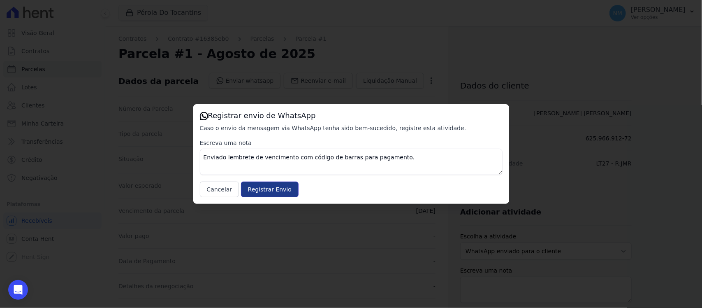
drag, startPoint x: 276, startPoint y: 184, endPoint x: 314, endPoint y: 169, distance: 40.3
click at [278, 184] on input "Registrar Envio" at bounding box center [270, 189] width 58 height 16
